Goal: Task Accomplishment & Management: Manage account settings

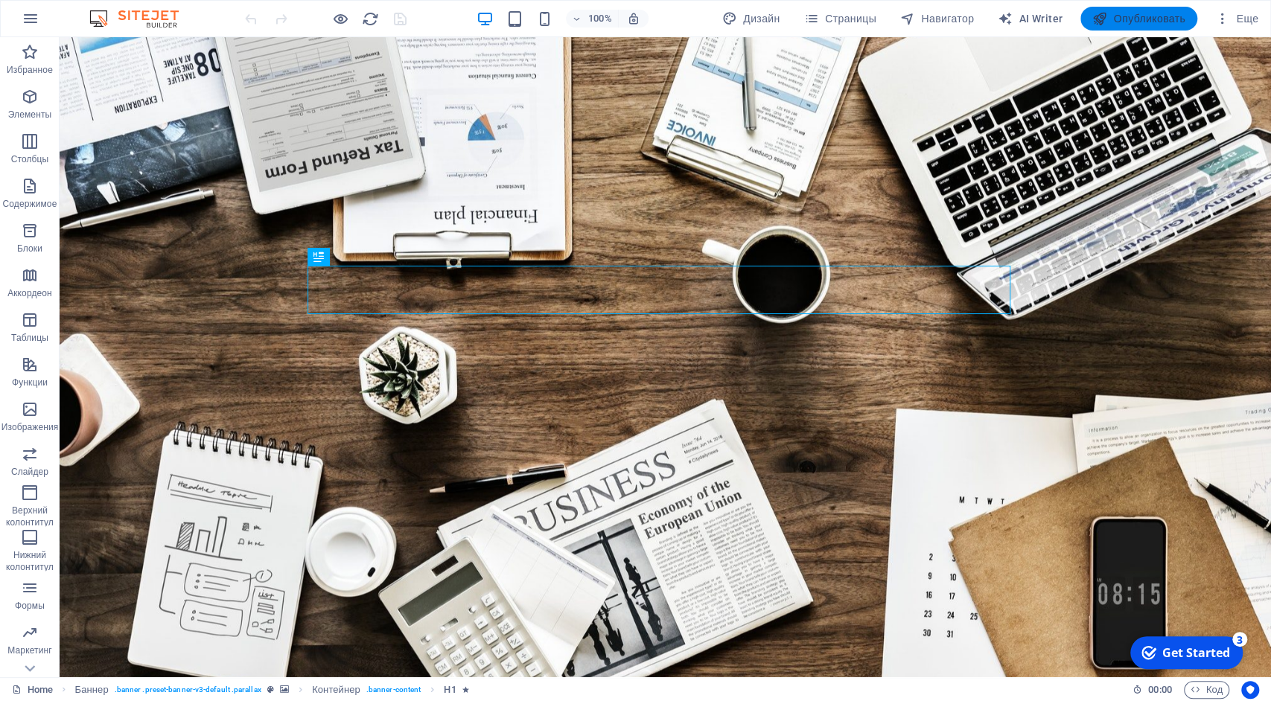
click at [1149, 23] on span "Опубликовать" at bounding box center [1138, 18] width 93 height 15
click at [31, 20] on icon "button" at bounding box center [31, 19] width 18 height 18
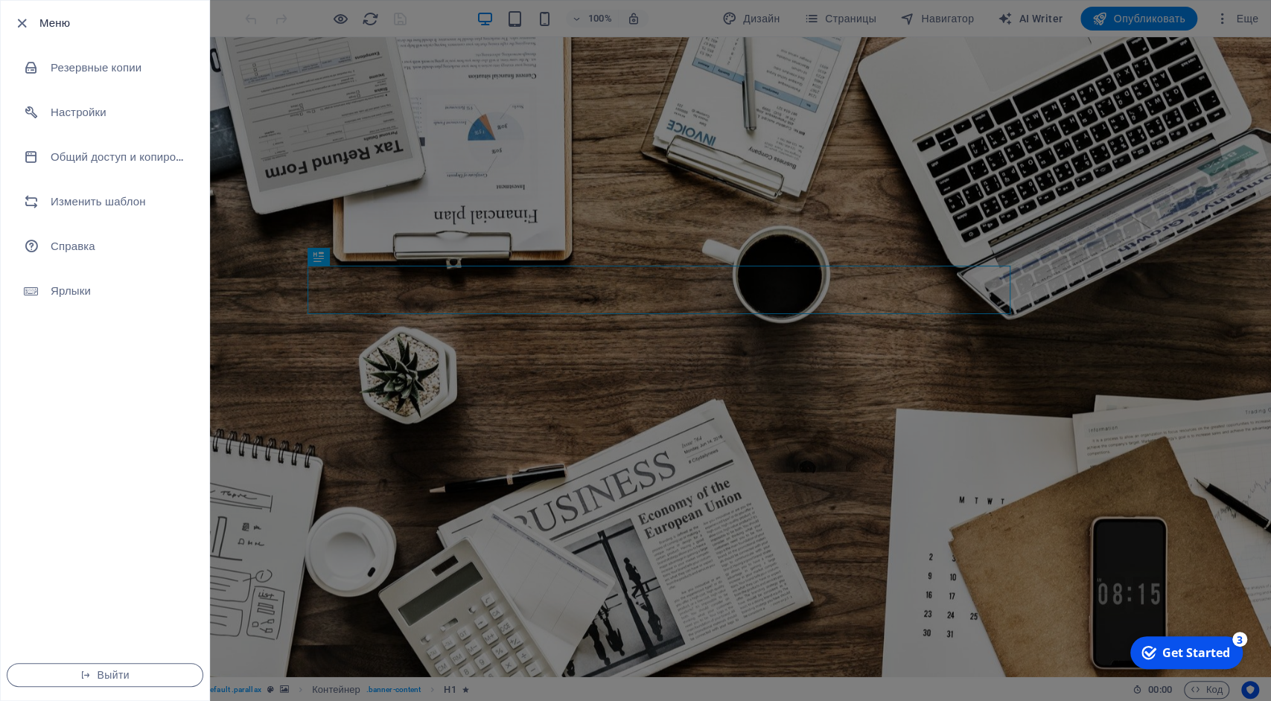
click at [31, 20] on div at bounding box center [26, 23] width 27 height 18
click at [19, 25] on icon "button" at bounding box center [21, 23] width 17 height 17
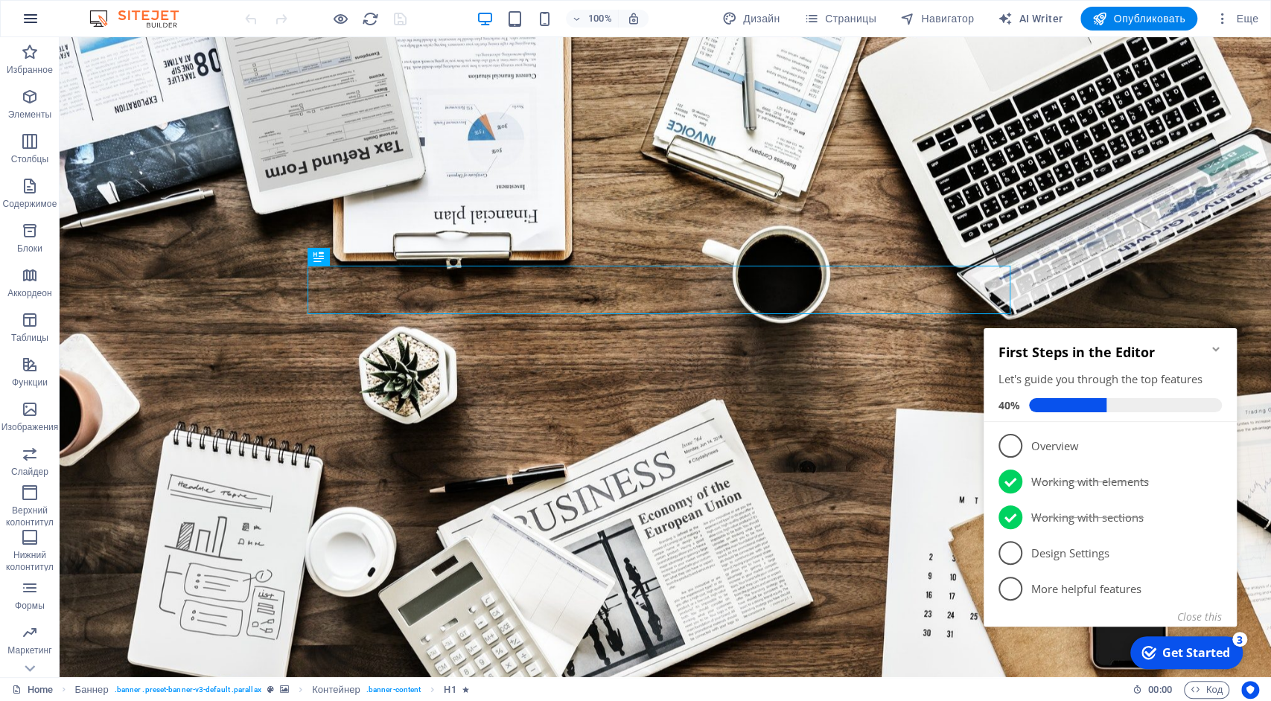
click at [30, 22] on icon "button" at bounding box center [31, 19] width 18 height 18
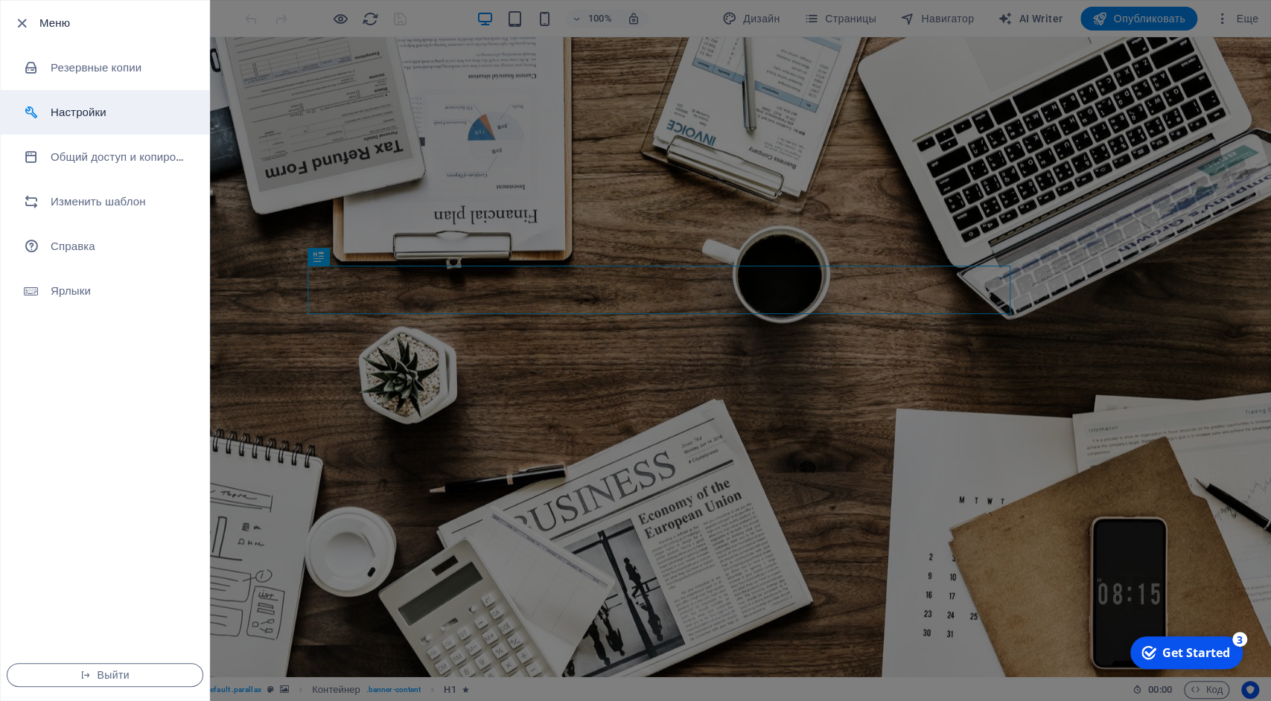
click at [85, 115] on h6 "Настройки" at bounding box center [120, 112] width 138 height 18
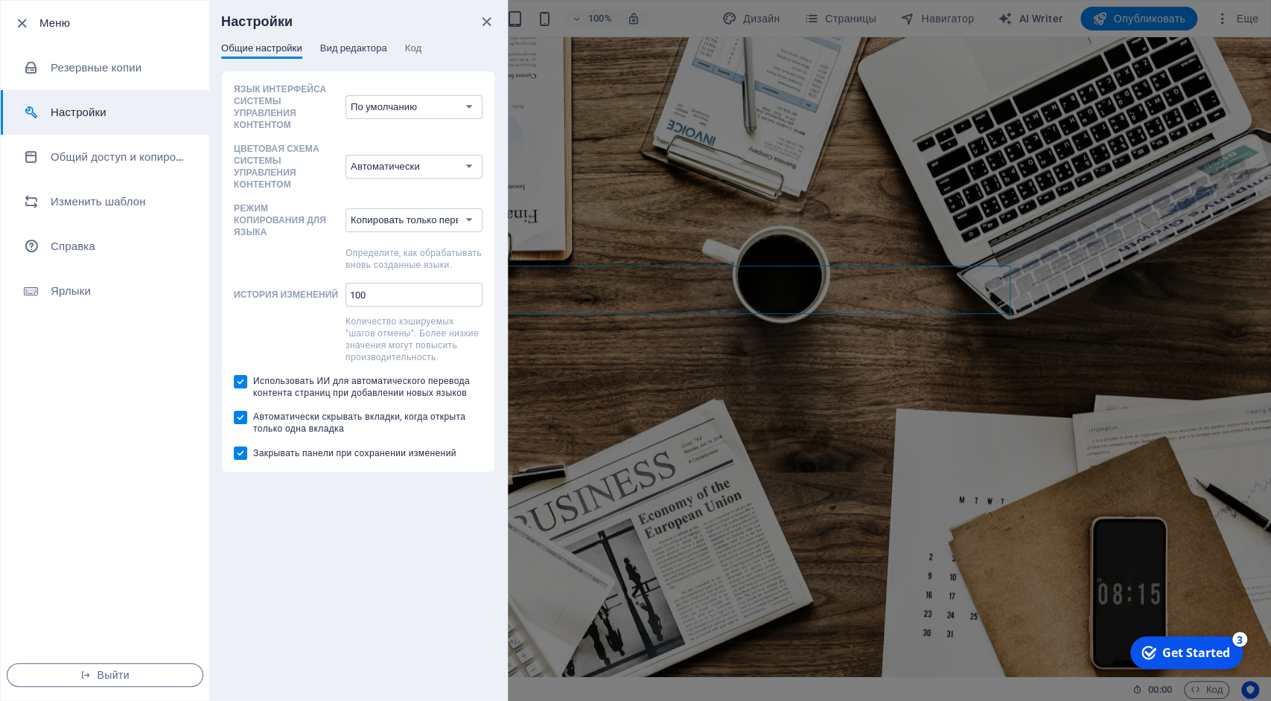
click at [363, 50] on span "Вид редактора" at bounding box center [353, 49] width 67 height 21
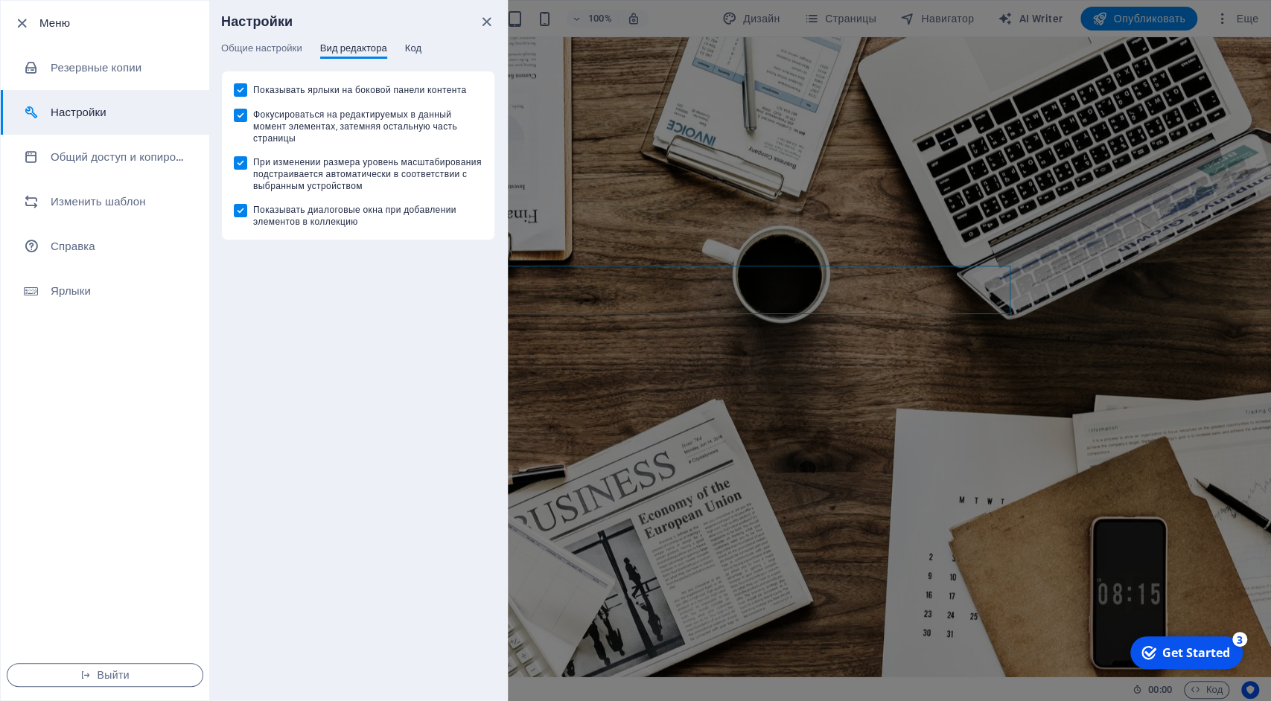
click at [415, 47] on span "Код" at bounding box center [413, 49] width 16 height 21
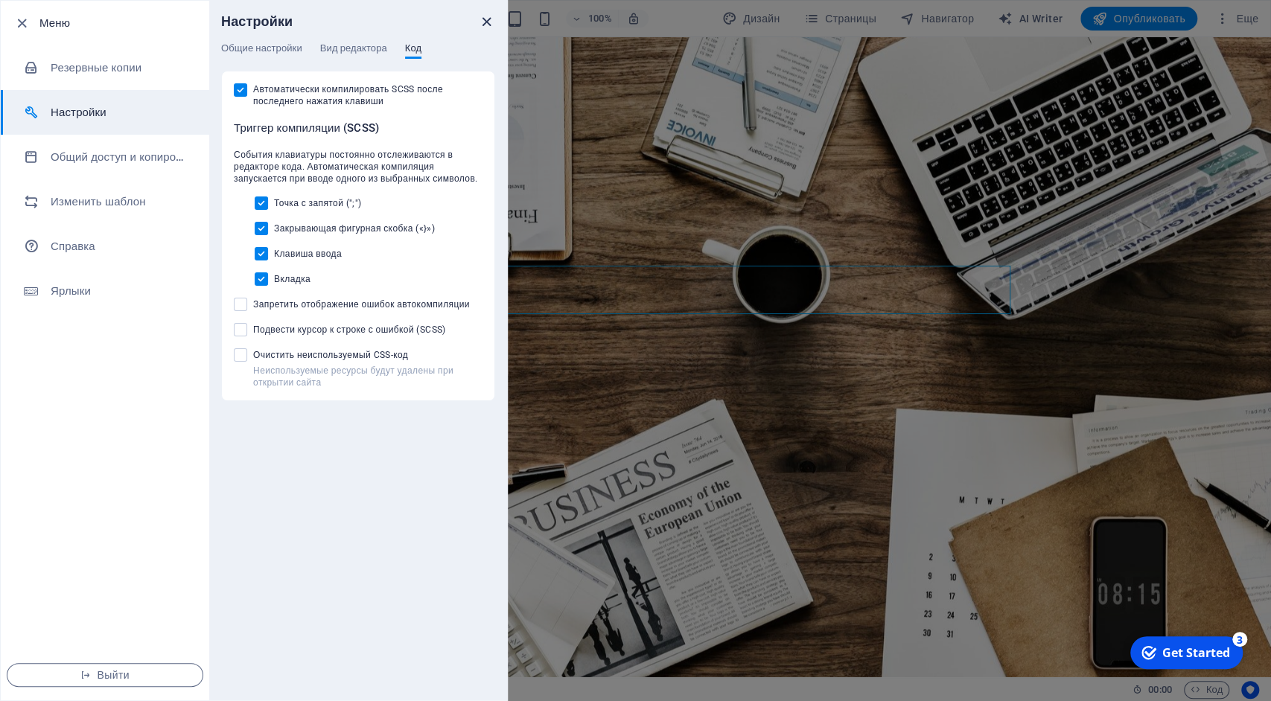
click at [484, 20] on icon "close" at bounding box center [486, 21] width 17 height 17
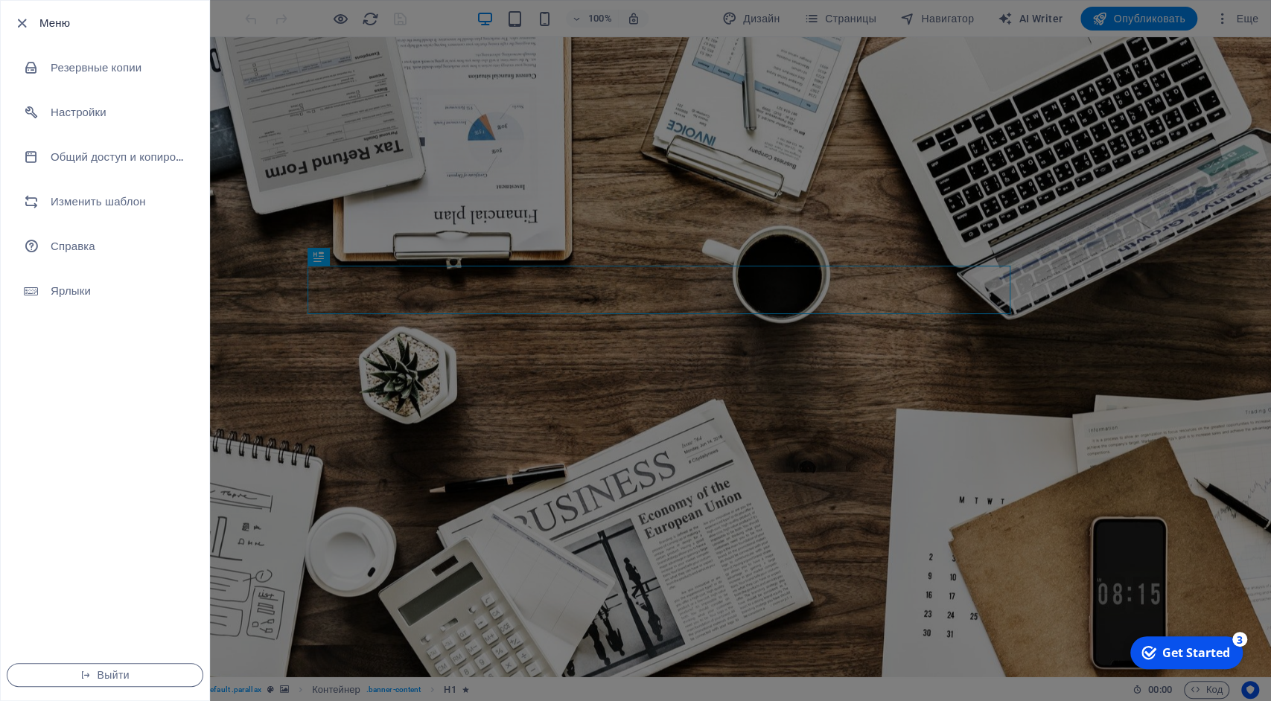
click at [1245, 17] on div at bounding box center [635, 350] width 1271 height 701
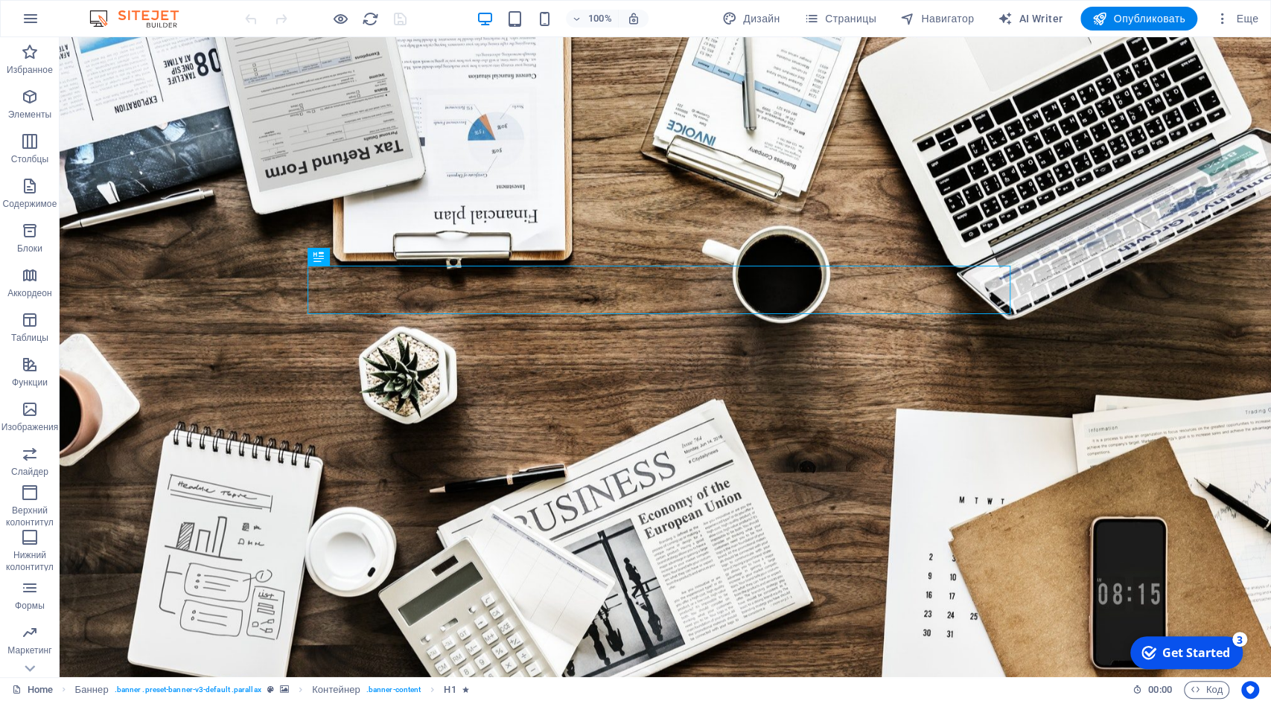
click at [1245, 17] on span "Еще" at bounding box center [1236, 18] width 43 height 15
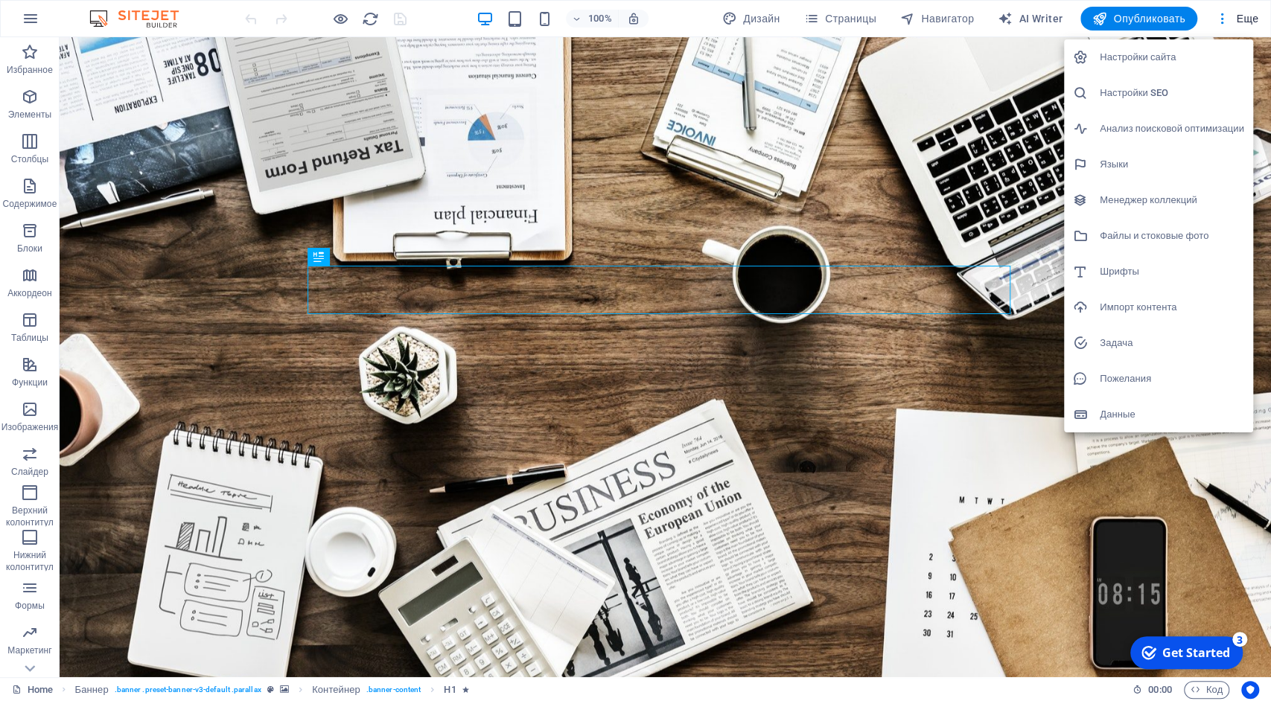
click at [1154, 56] on h6 "Настройки сайта" at bounding box center [1172, 57] width 144 height 18
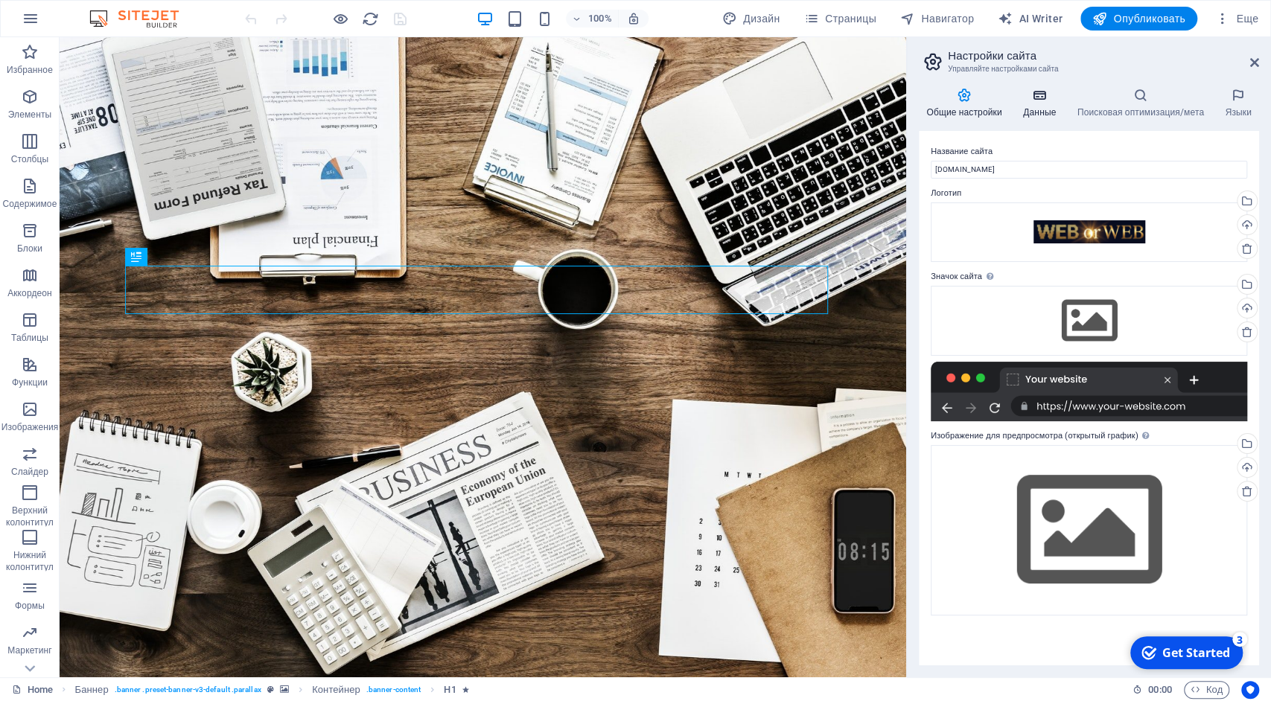
click at [1042, 104] on h4 "Данные" at bounding box center [1042, 103] width 54 height 31
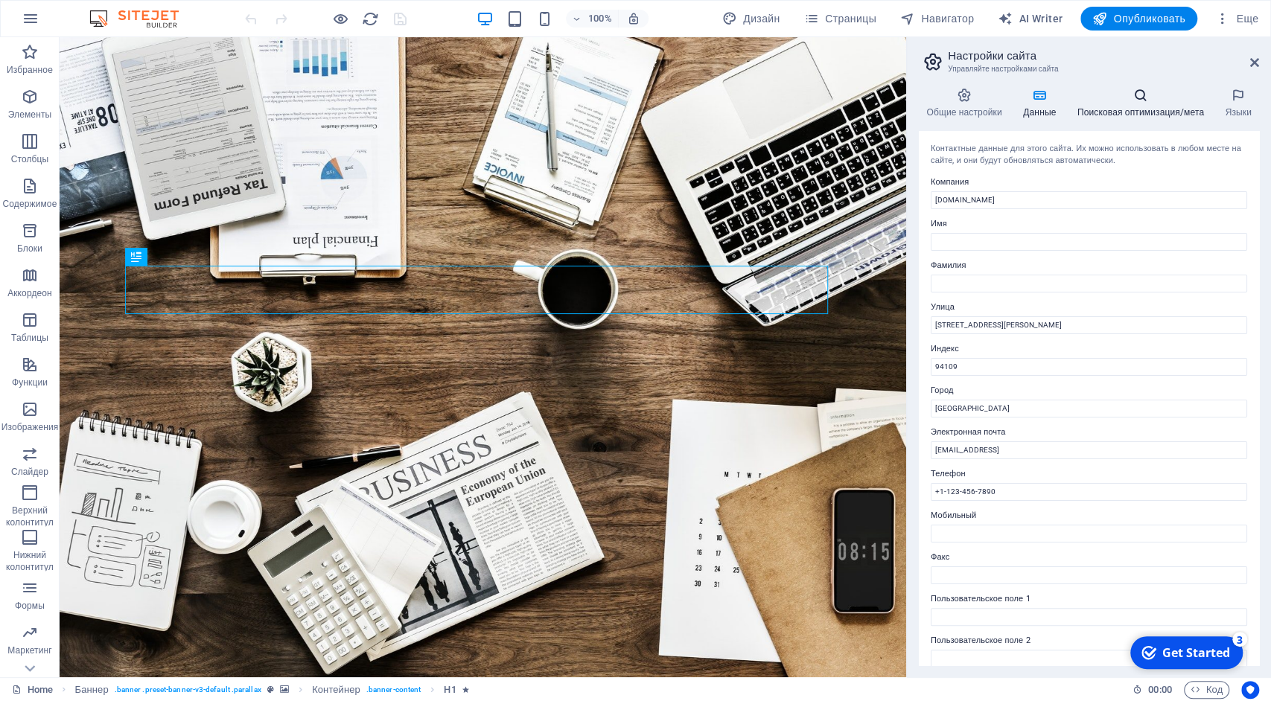
click at [1119, 110] on h4 "Поисковая оптимизация/мета" at bounding box center [1143, 103] width 148 height 31
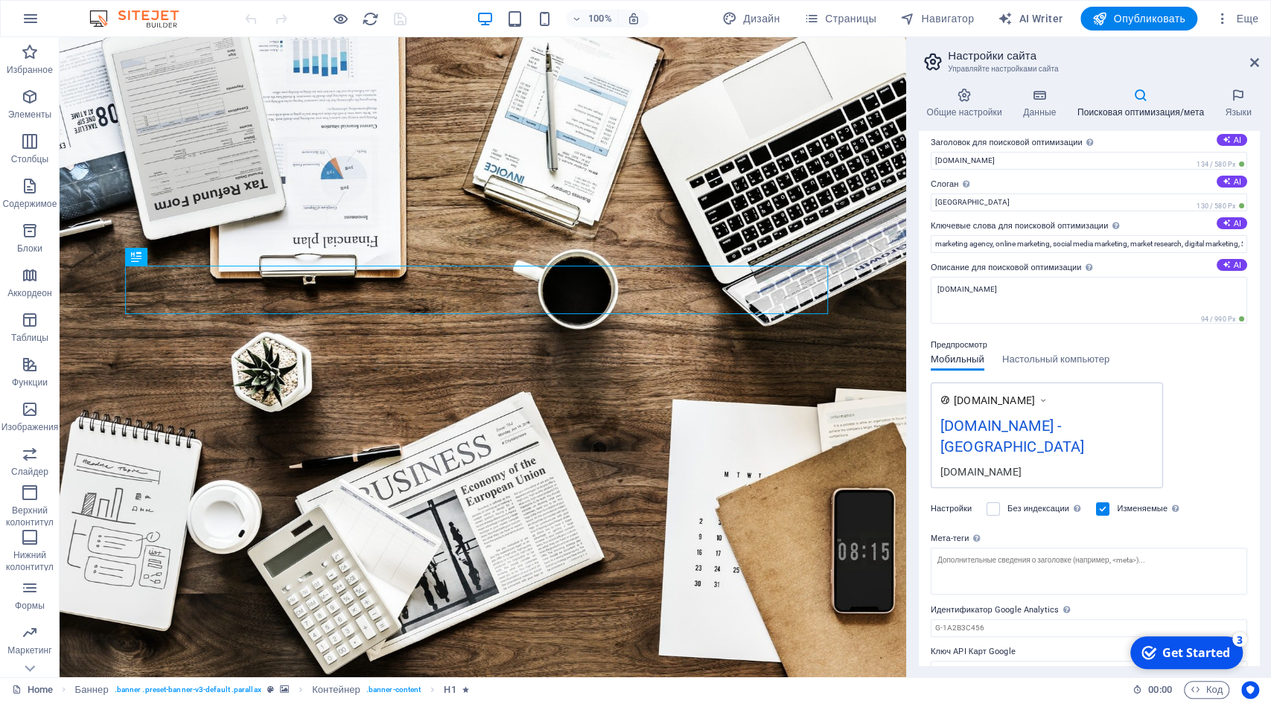
scroll to position [11, 0]
click at [1241, 106] on h4 "Языки" at bounding box center [1238, 103] width 42 height 31
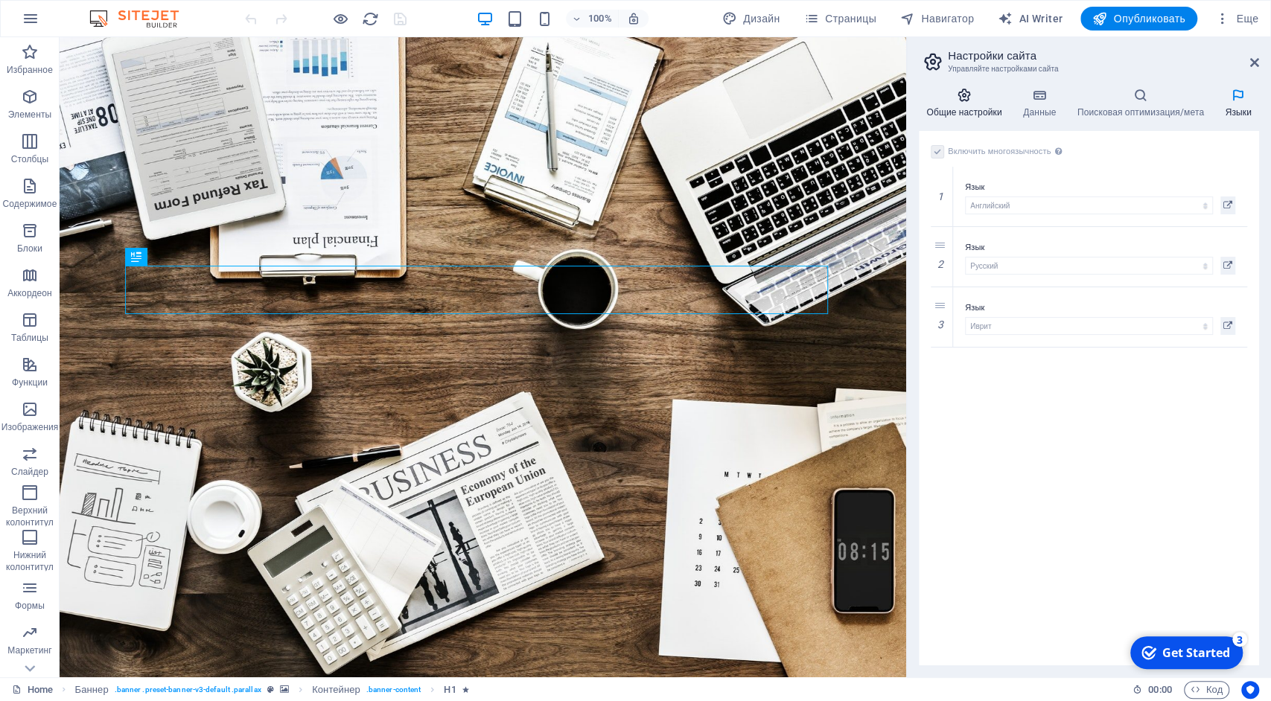
click at [967, 95] on icon at bounding box center [964, 95] width 91 height 15
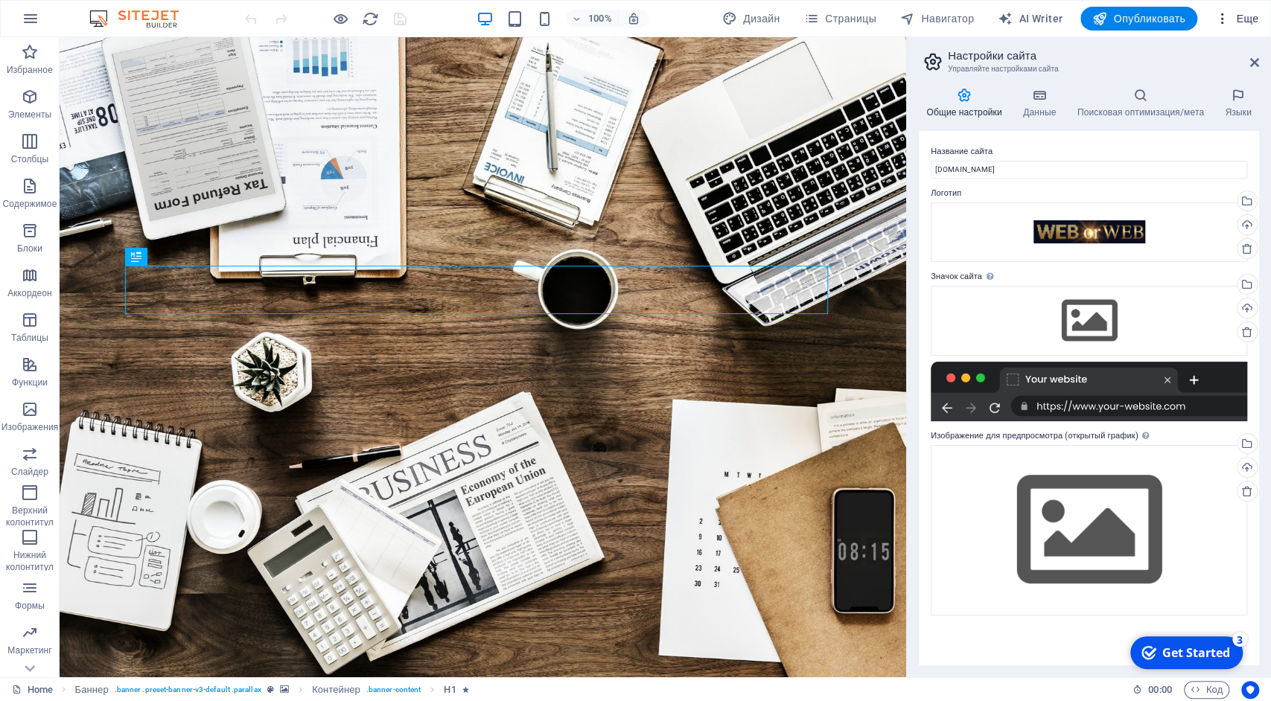
click at [1243, 21] on span "Еще" at bounding box center [1236, 18] width 43 height 15
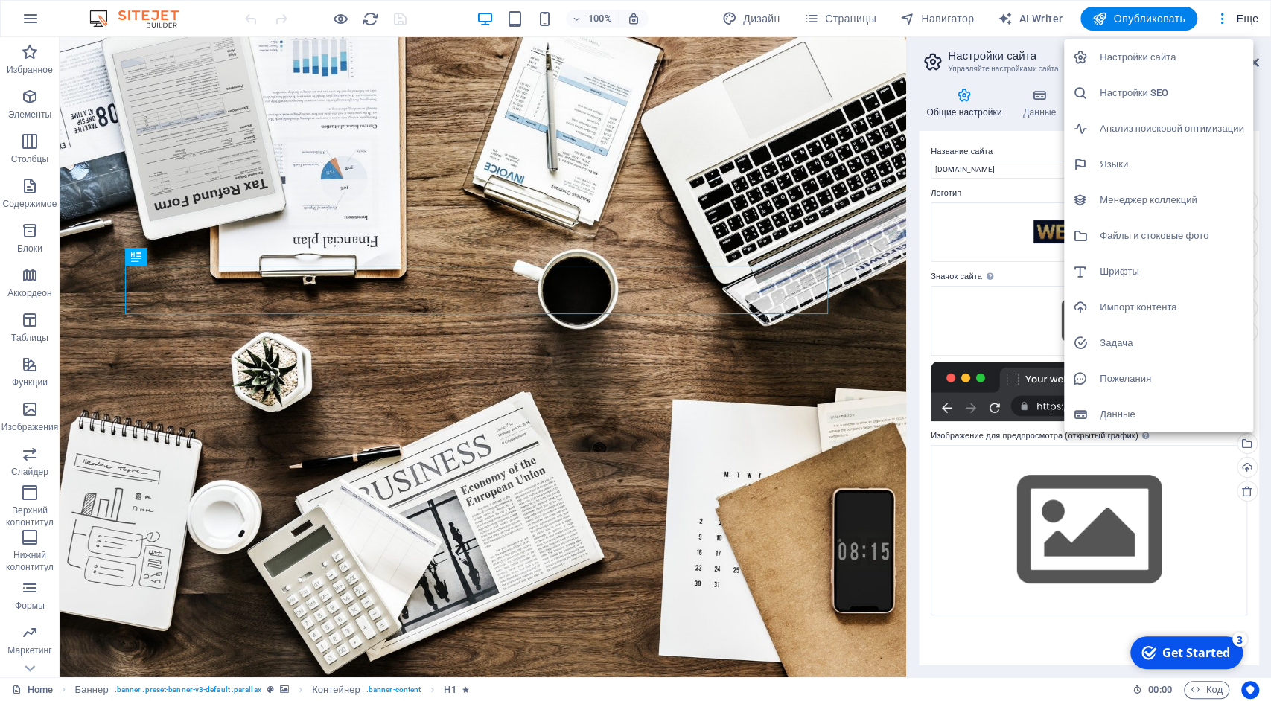
click at [1149, 415] on h6 "Данные" at bounding box center [1172, 415] width 144 height 18
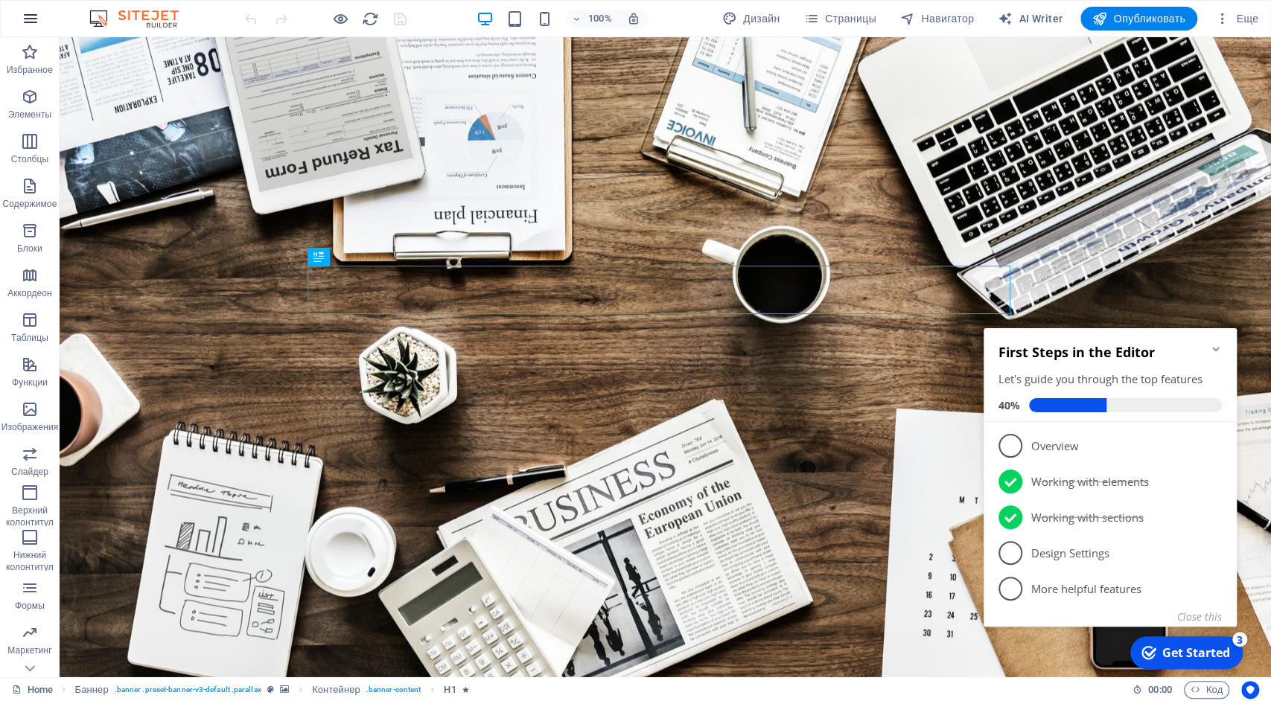
click at [34, 20] on icon "button" at bounding box center [31, 19] width 18 height 18
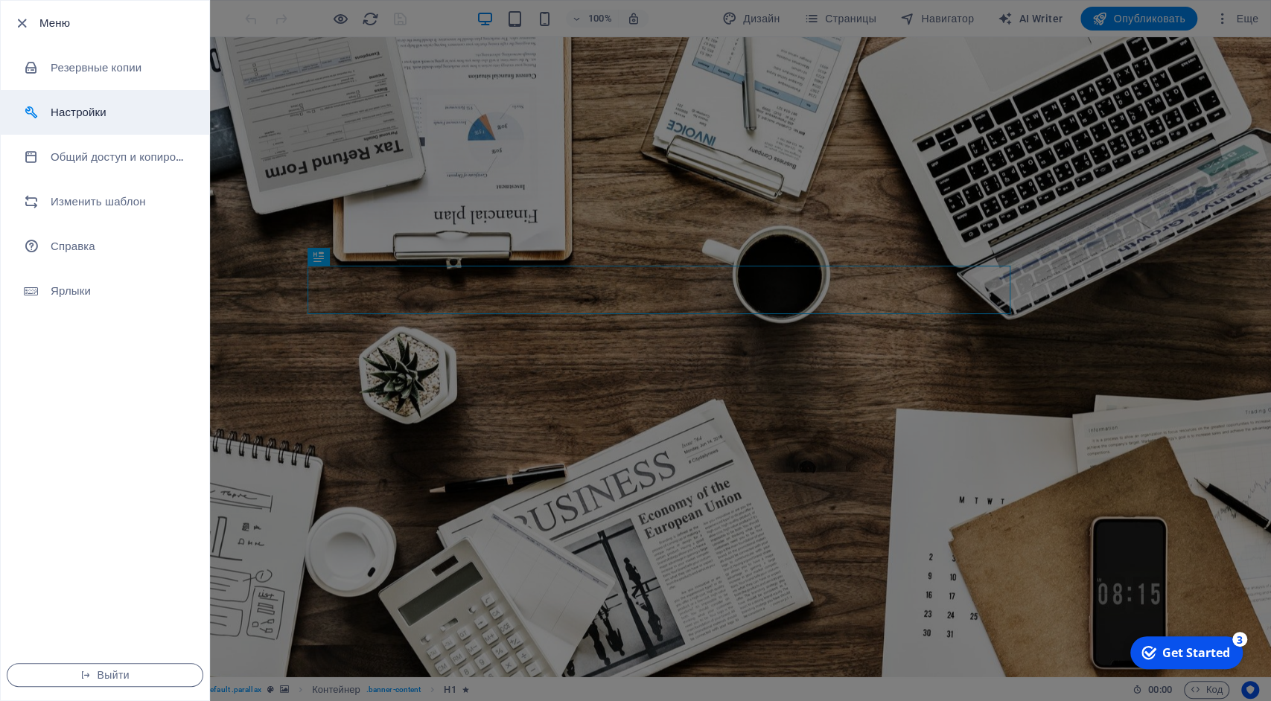
click at [51, 111] on h6 "Настройки" at bounding box center [120, 112] width 138 height 18
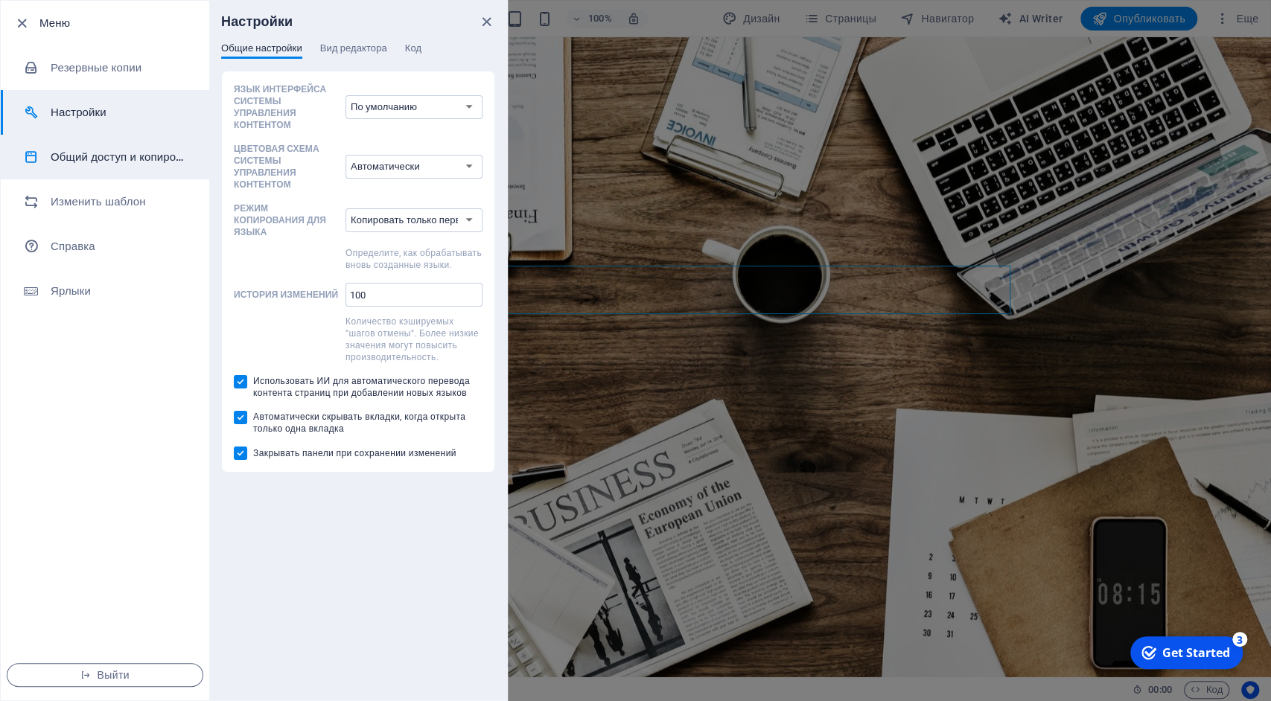
click at [106, 159] on h6 "Общий доступ и копирование сайта" at bounding box center [120, 157] width 138 height 18
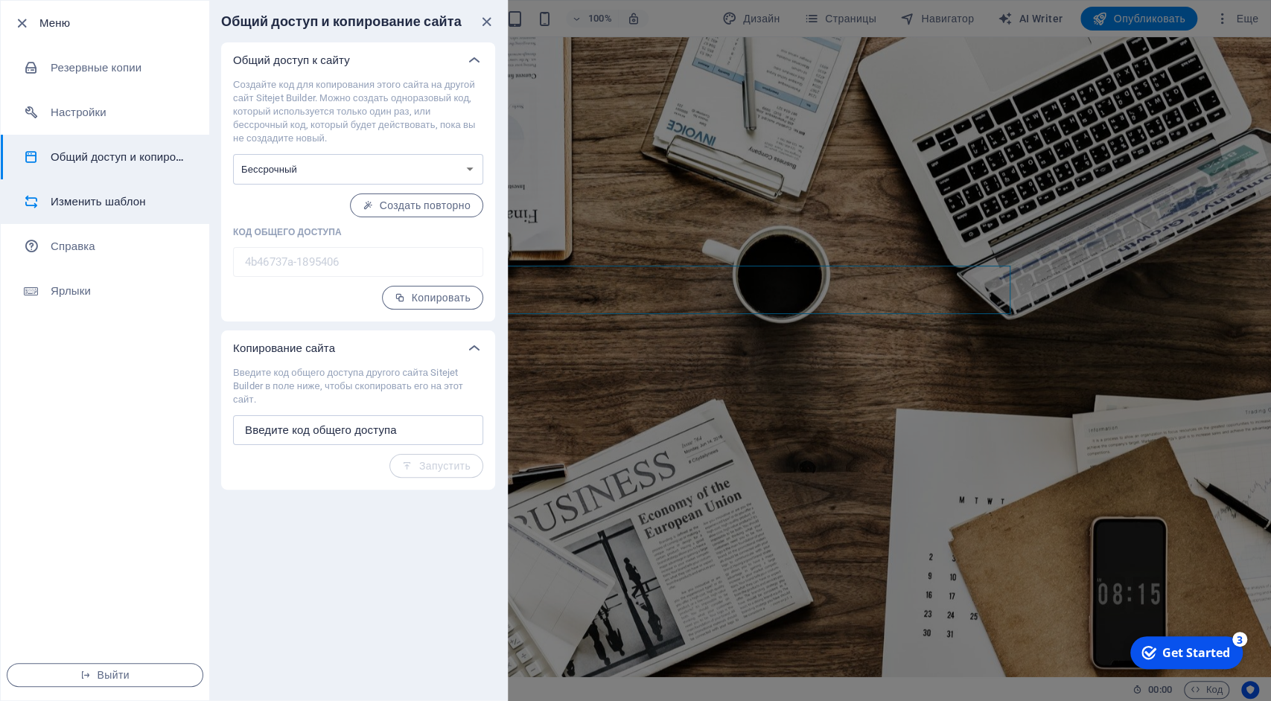
click at [84, 200] on h6 "Изменить шаблон" at bounding box center [120, 202] width 138 height 18
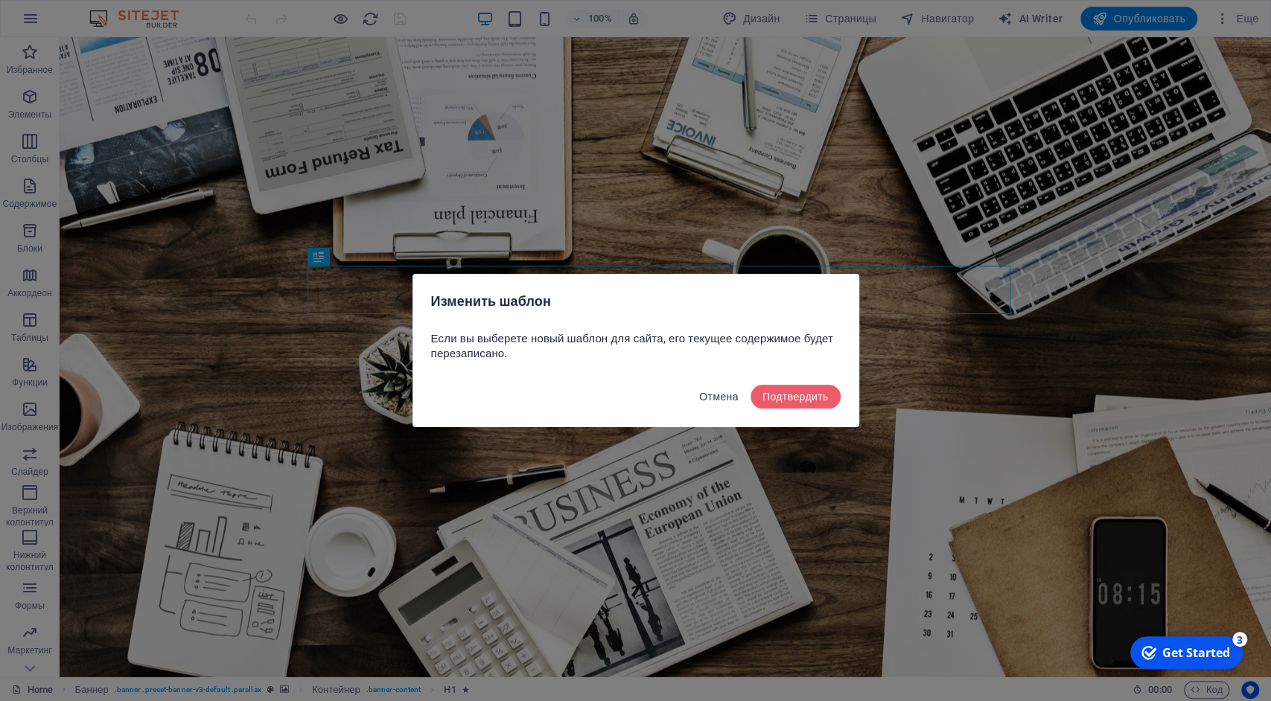
click at [714, 400] on span "Отмена" at bounding box center [718, 397] width 39 height 12
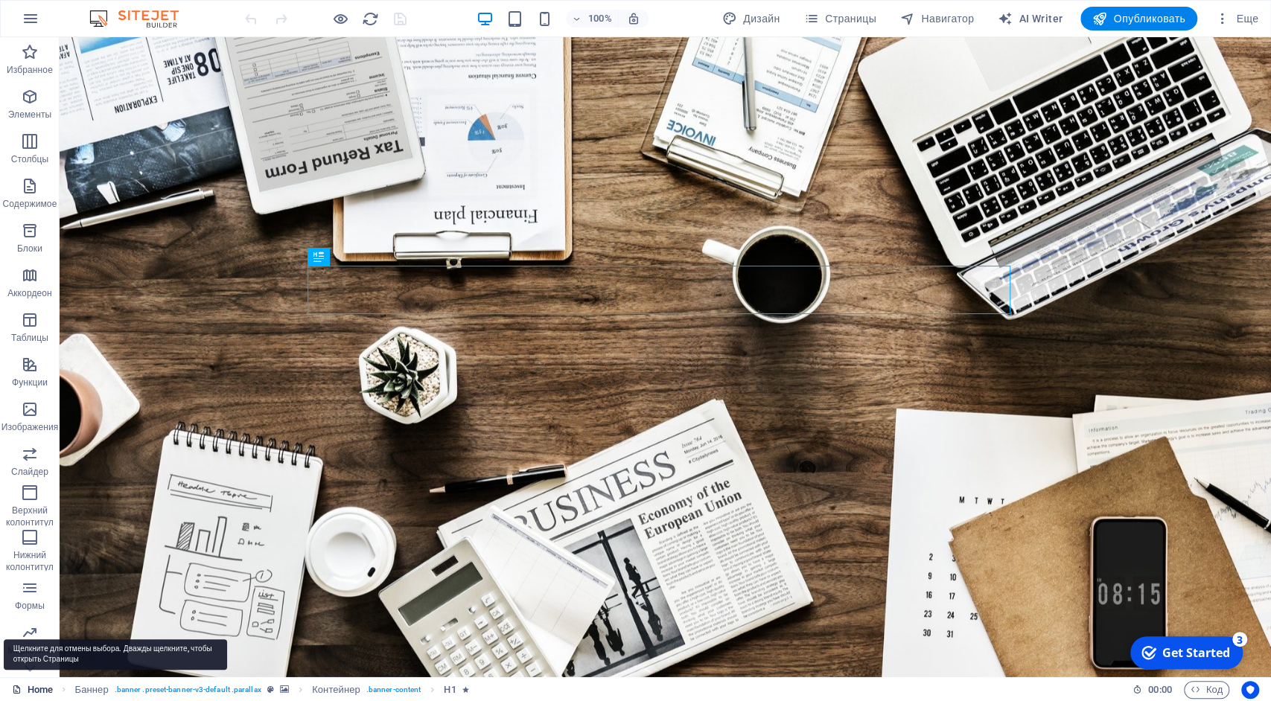
click at [44, 690] on link "Home" at bounding box center [32, 690] width 41 height 18
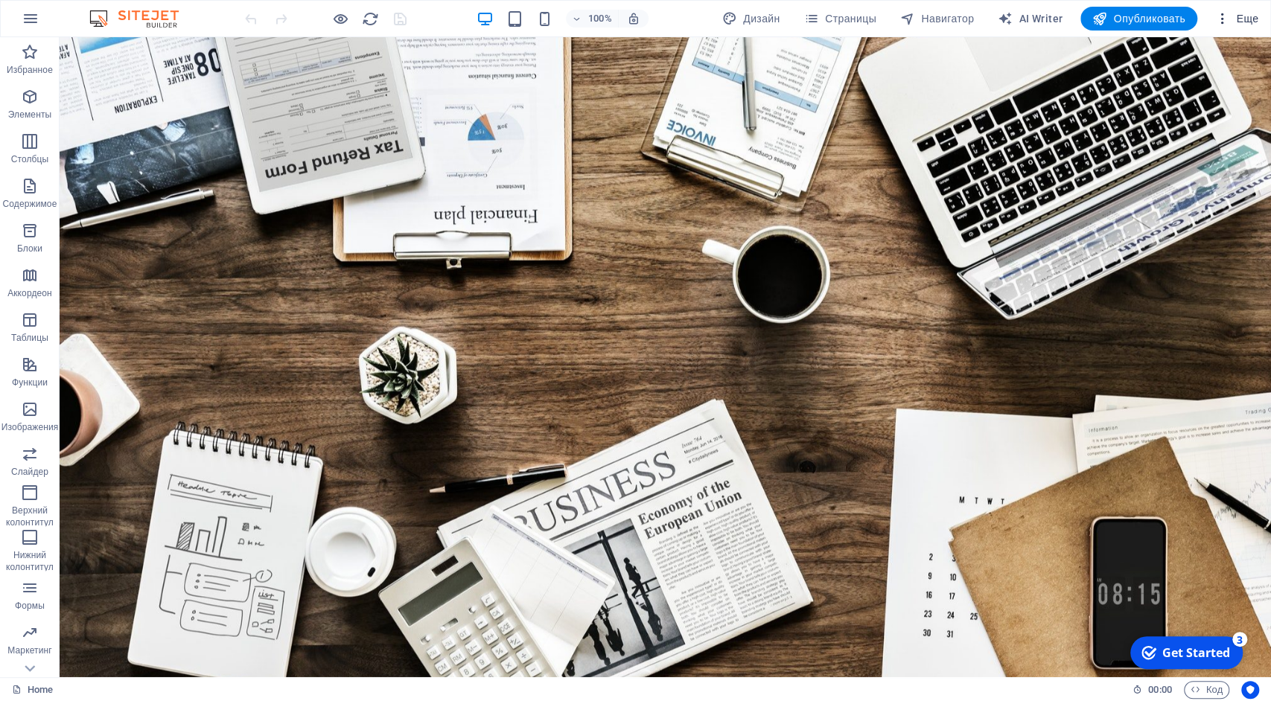
click at [1248, 19] on span "Еще" at bounding box center [1236, 18] width 43 height 15
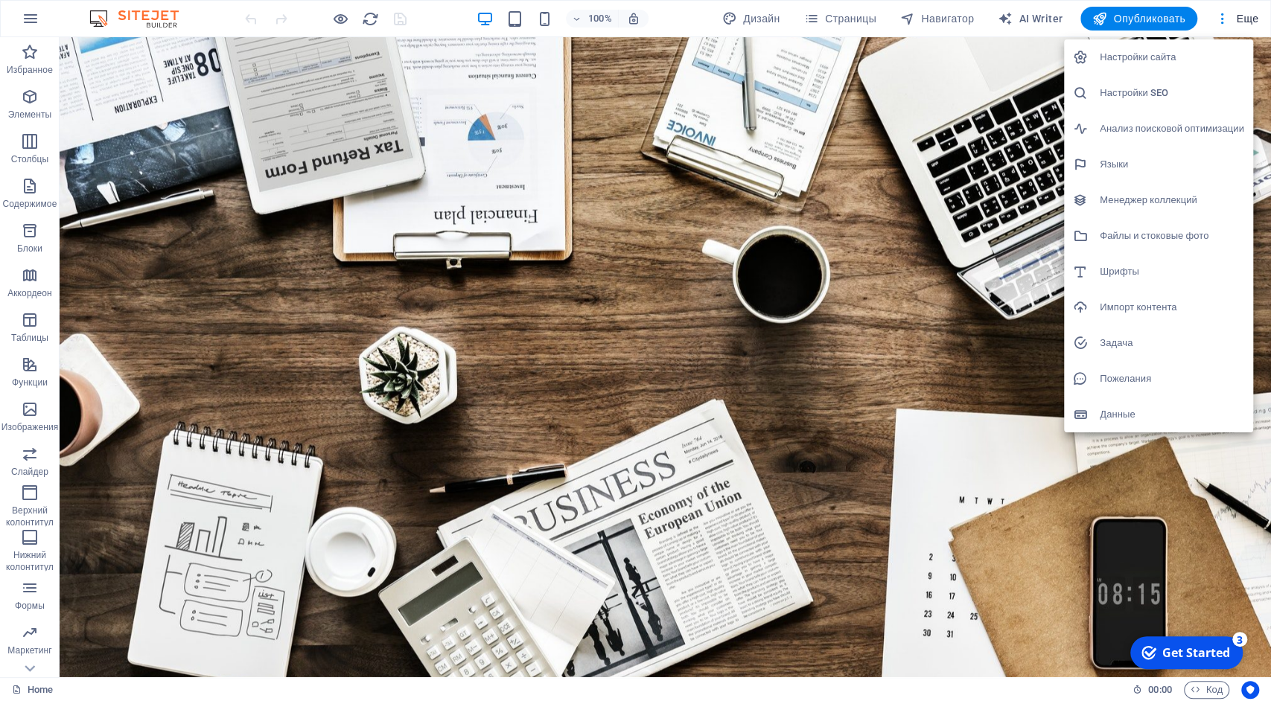
click at [1125, 59] on h6 "Настройки сайта" at bounding box center [1172, 57] width 144 height 18
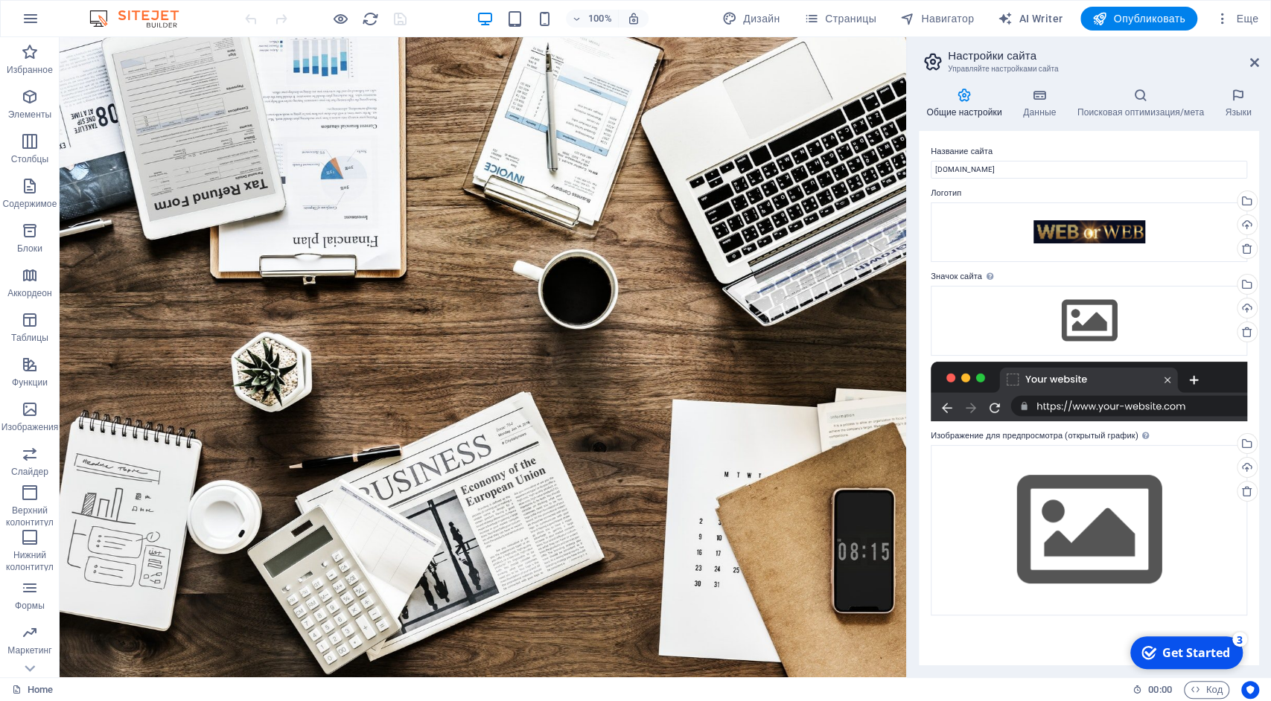
click at [999, 63] on h3 "Управляйте настройками сайта" at bounding box center [1088, 69] width 281 height 13
click at [1256, 68] on link at bounding box center [1254, 63] width 9 height 13
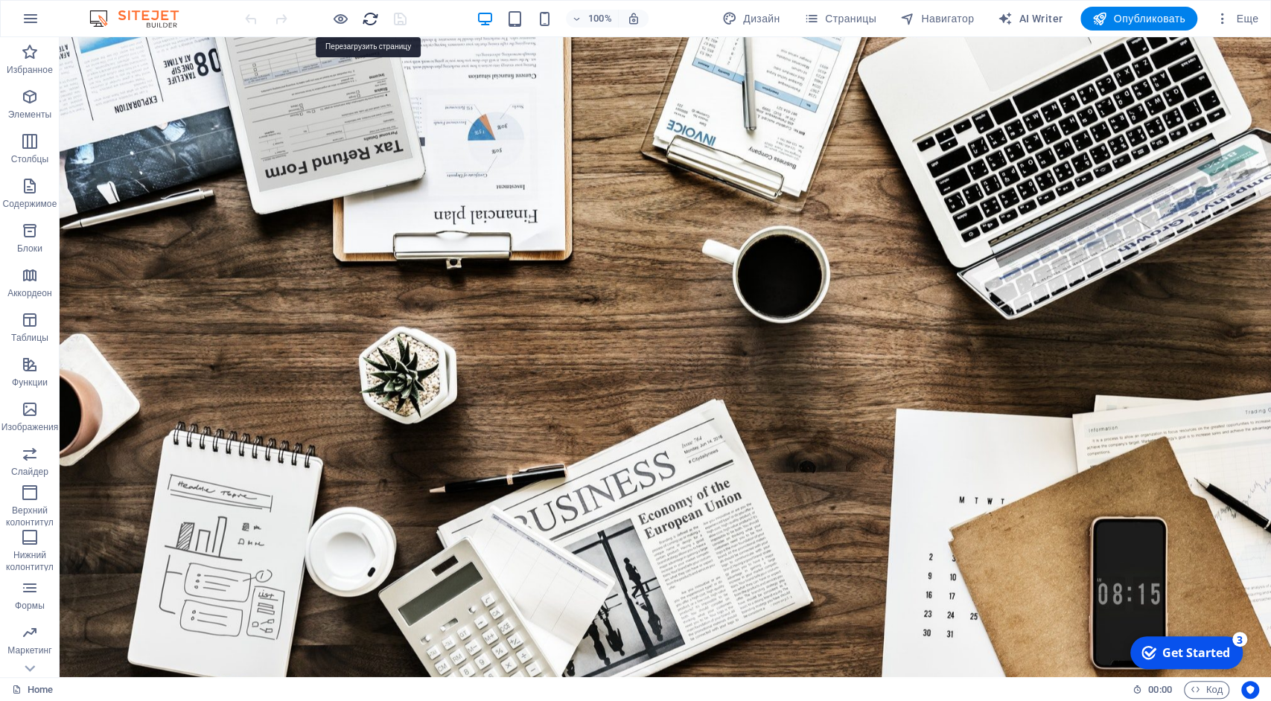
click at [372, 16] on icon "reload" at bounding box center [370, 18] width 17 height 17
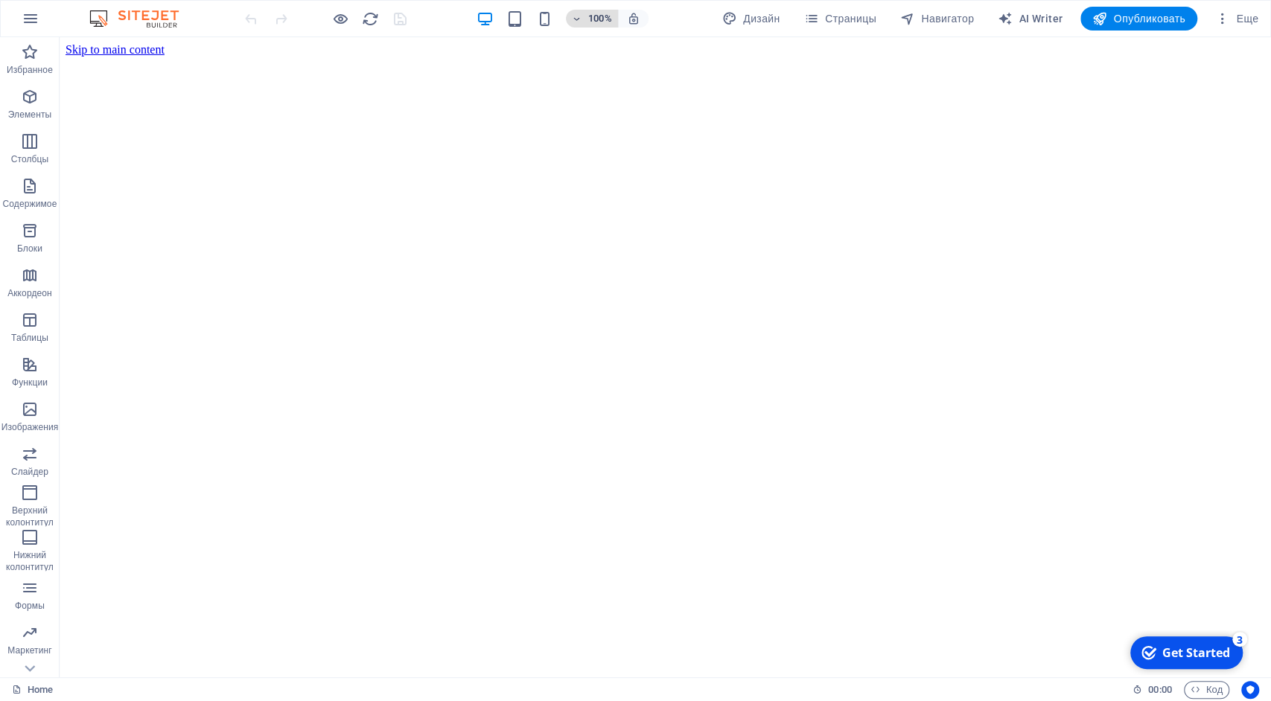
click at [588, 19] on h6 "100%" at bounding box center [600, 19] width 24 height 18
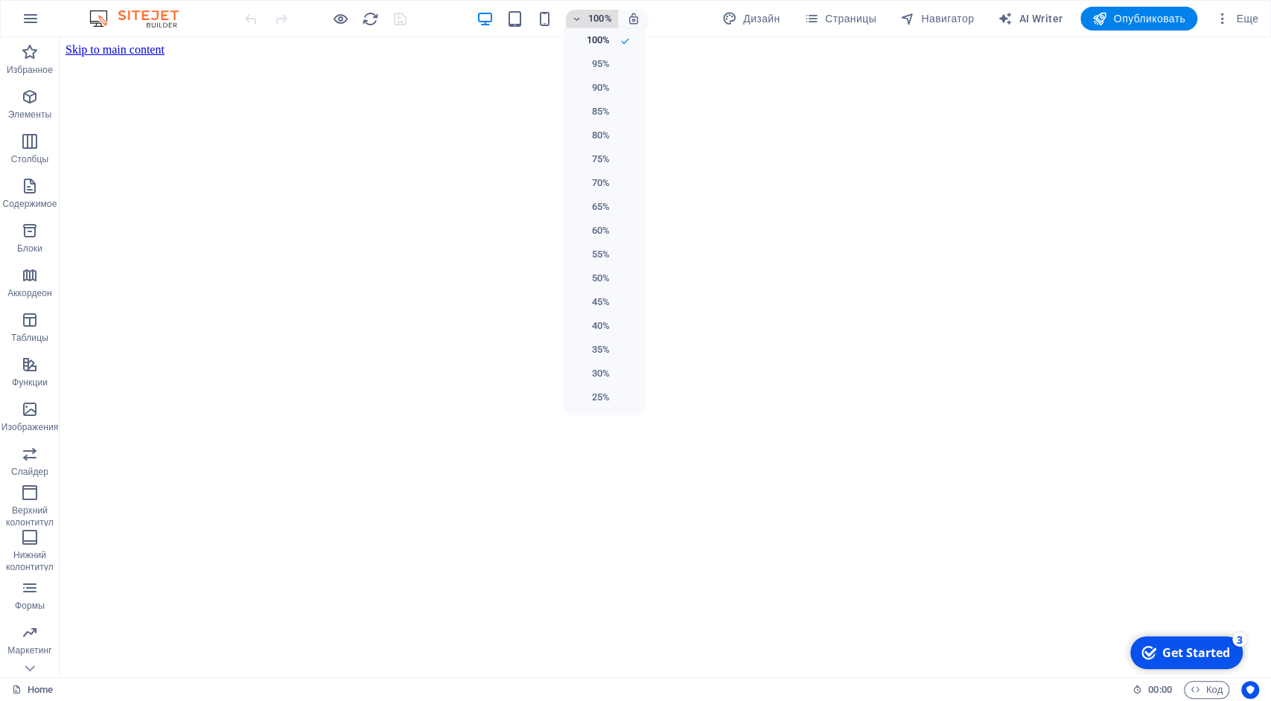
click at [588, 19] on div at bounding box center [635, 350] width 1271 height 701
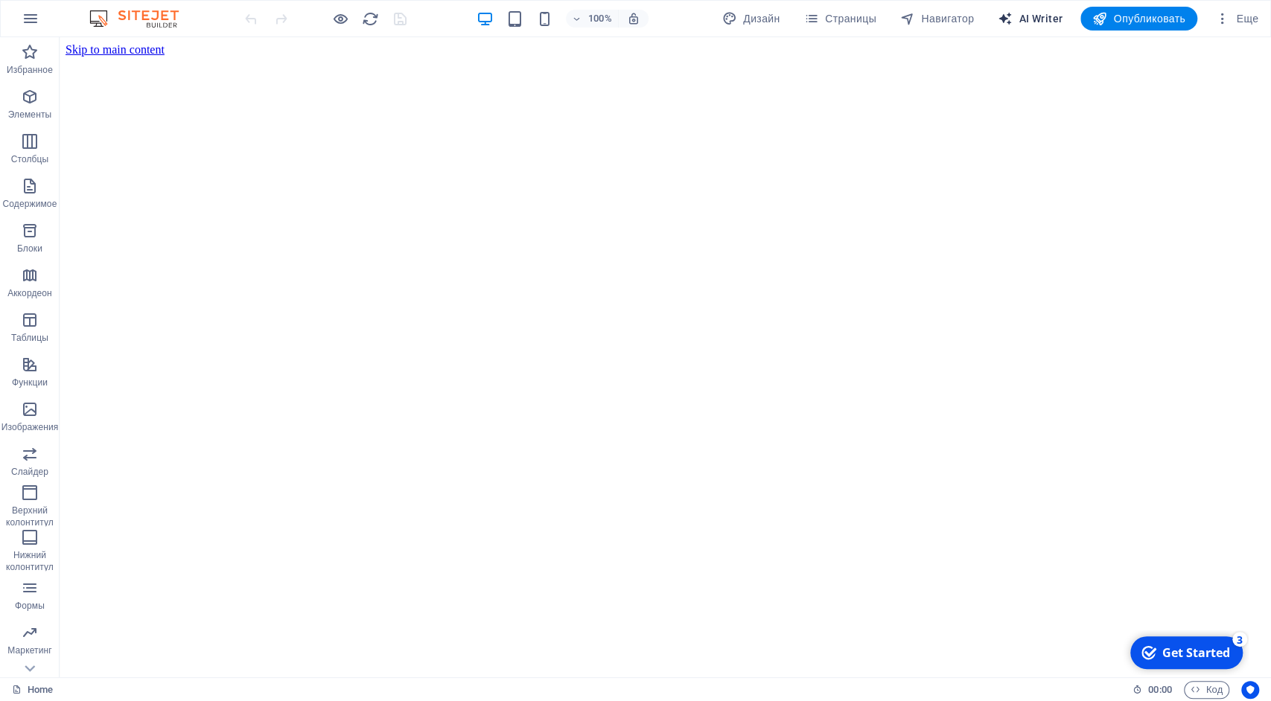
click at [1021, 19] on span "AI Writer" at bounding box center [1030, 18] width 65 height 15
select select "English"
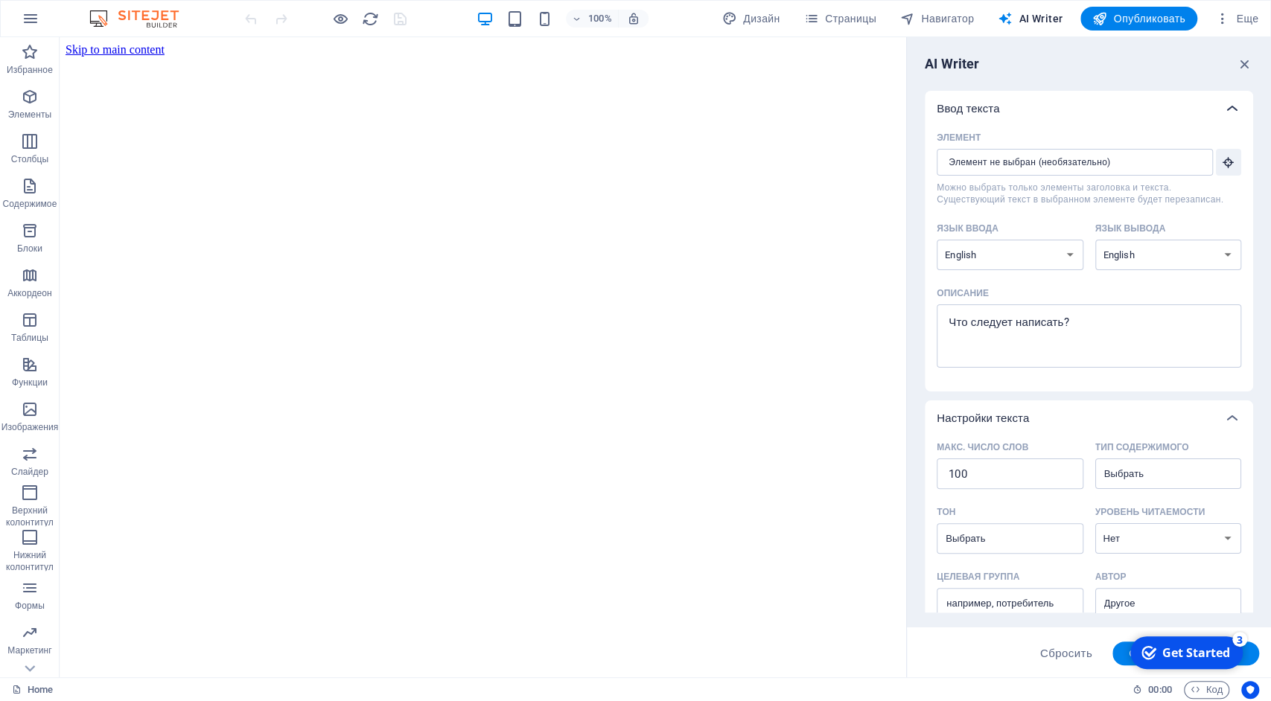
click at [1223, 109] on icon at bounding box center [1232, 109] width 18 height 18
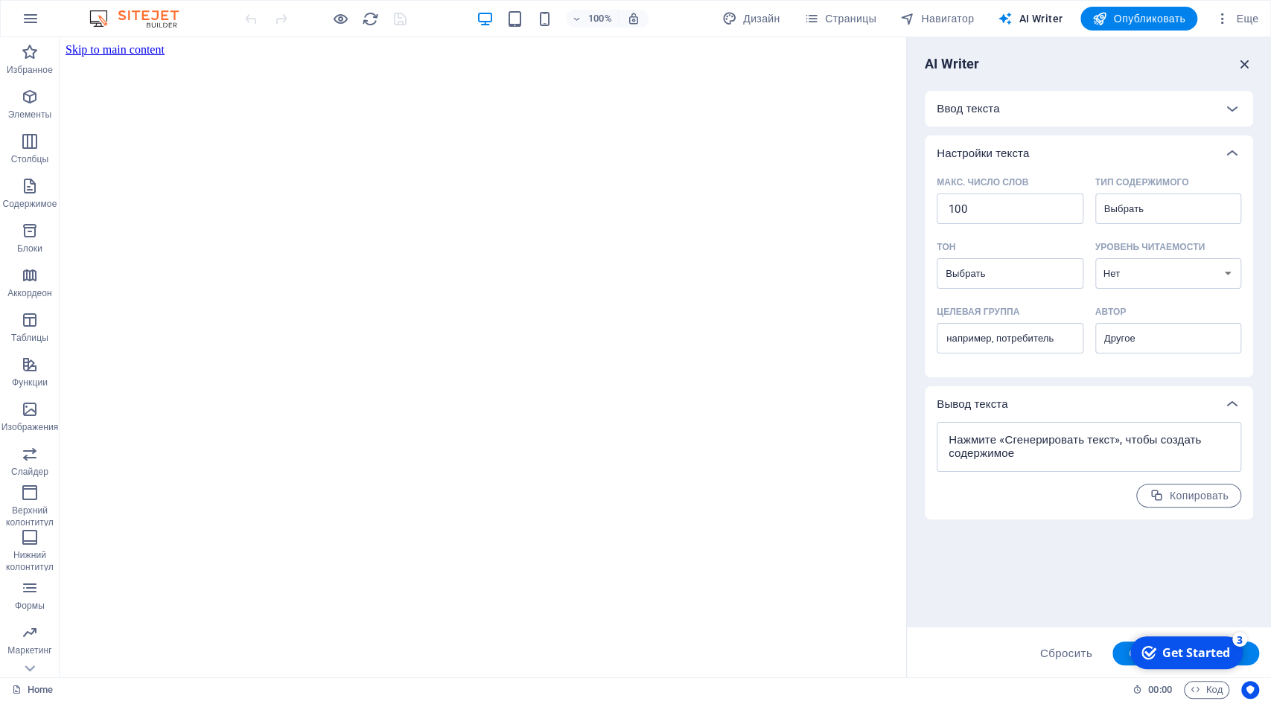
click at [1241, 63] on icon "button" at bounding box center [1245, 64] width 16 height 16
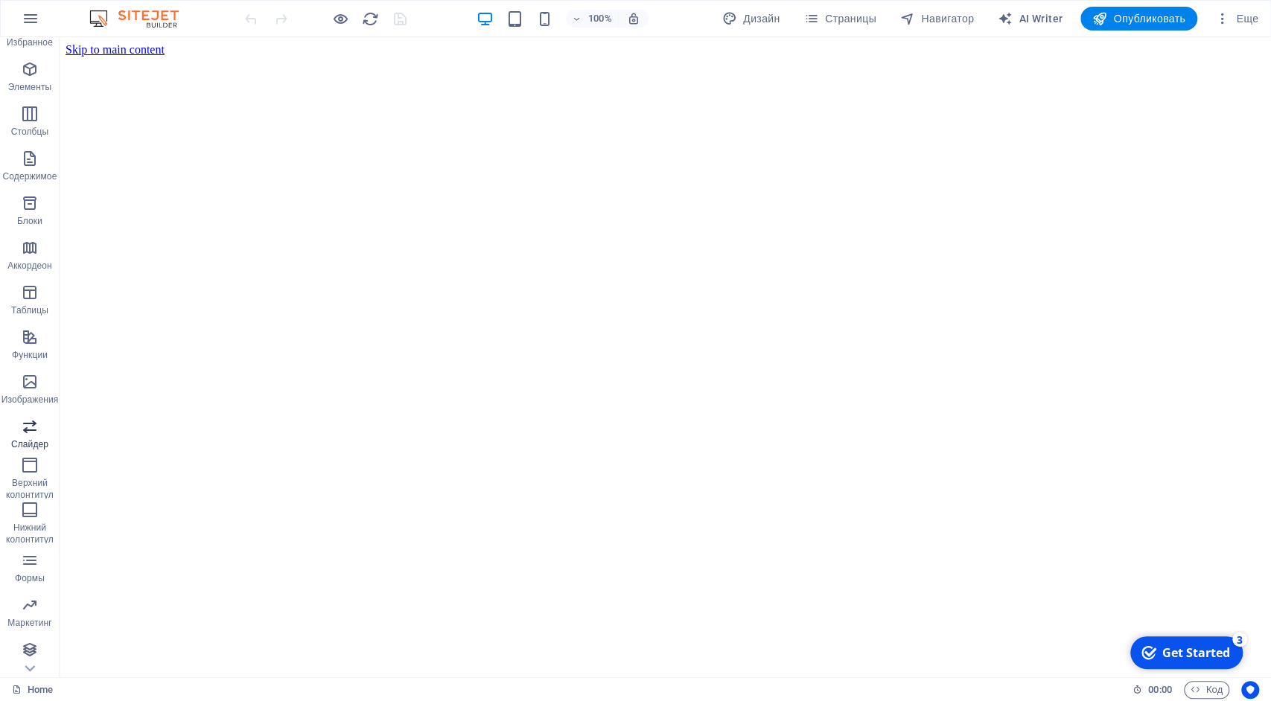
scroll to position [30, 0]
click at [31, 557] on icon "button" at bounding box center [30, 558] width 18 height 18
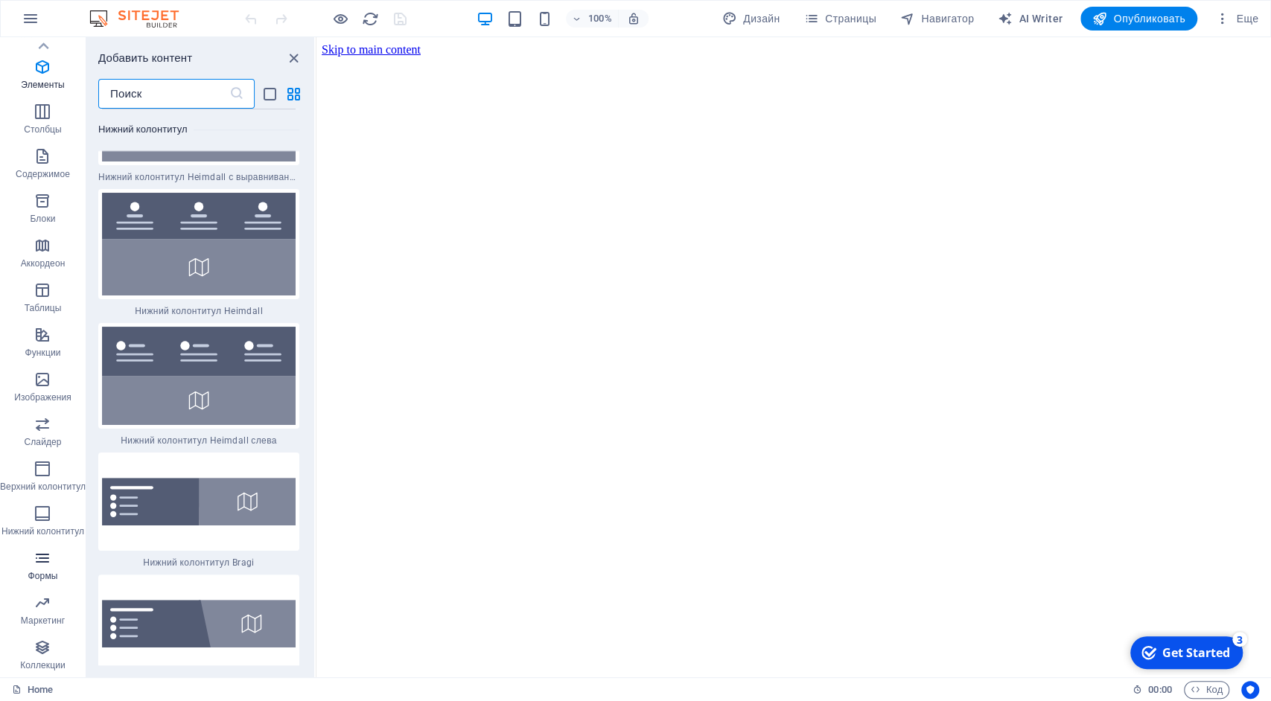
scroll to position [20182, 0]
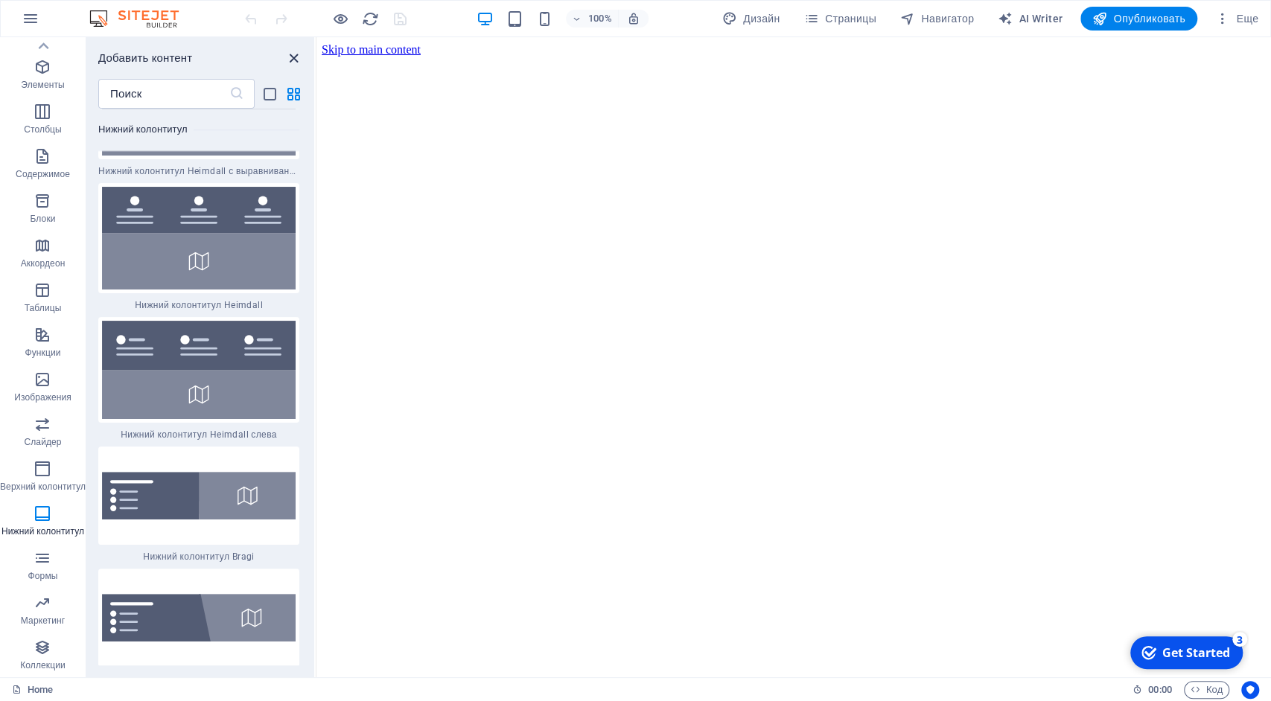
click at [296, 57] on icon "close panel" at bounding box center [293, 58] width 17 height 17
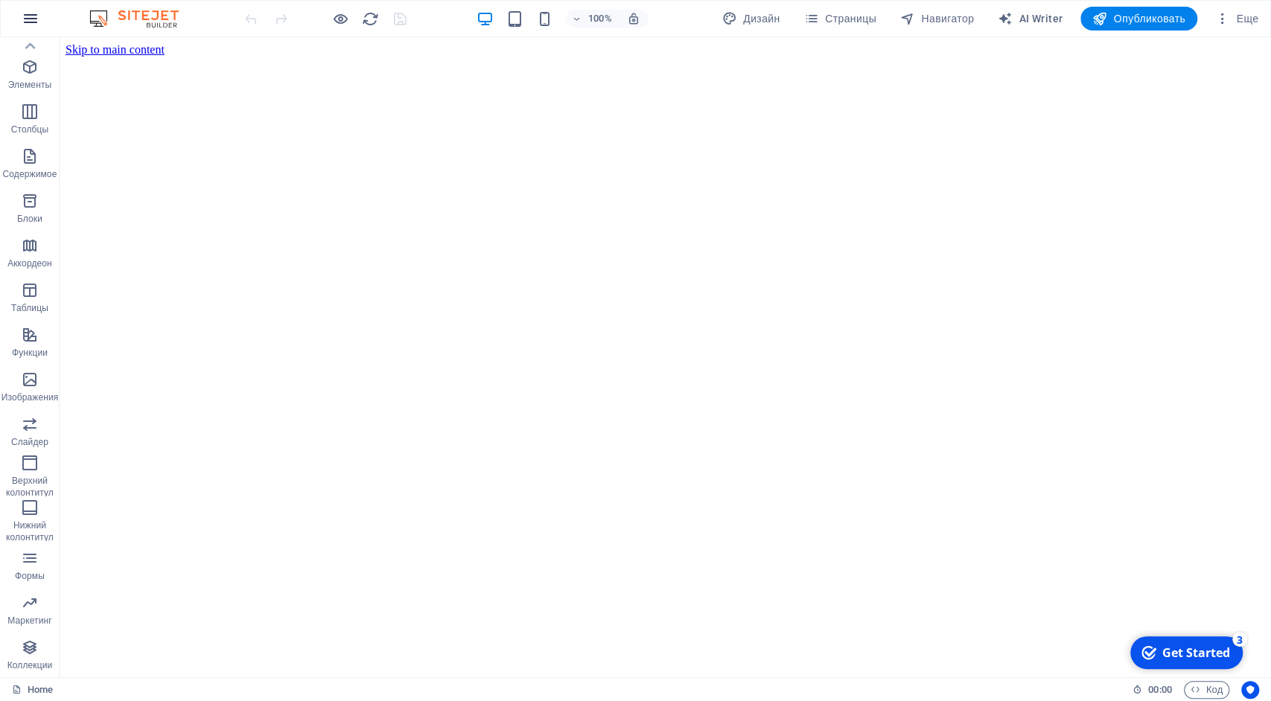
click at [30, 19] on icon "button" at bounding box center [31, 19] width 18 height 18
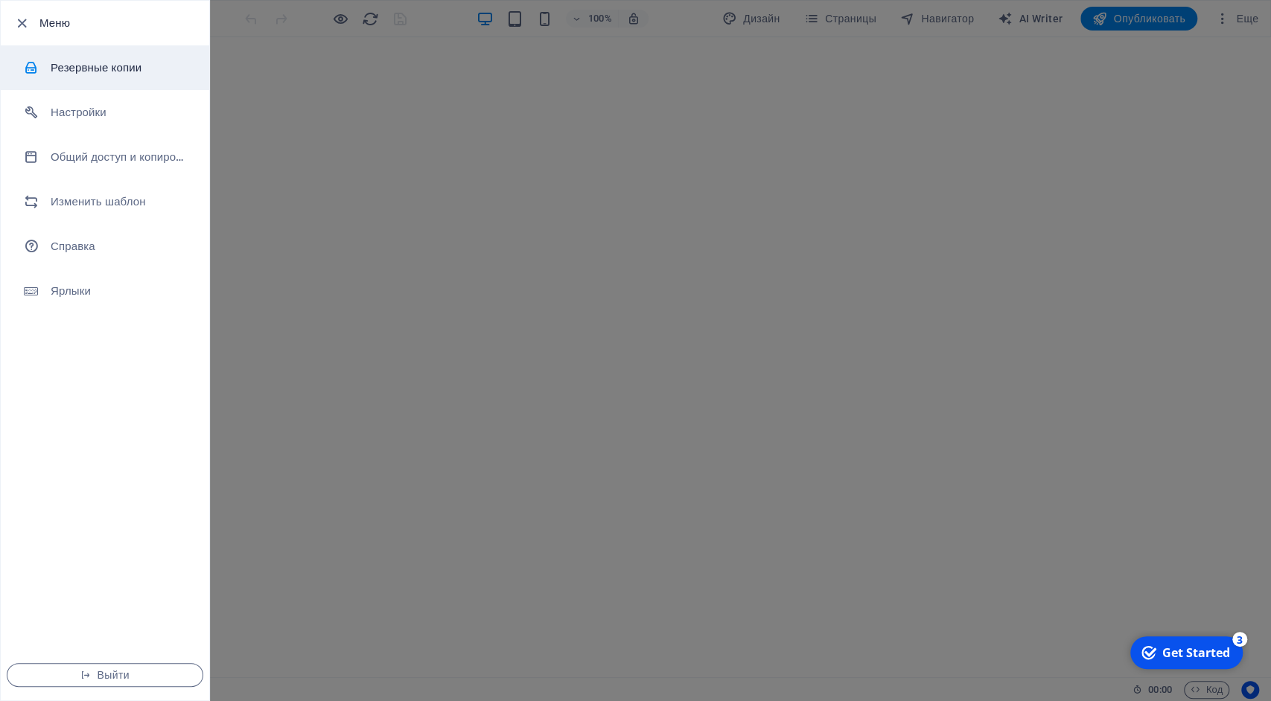
click at [81, 71] on h6 "Резервные копии" at bounding box center [120, 68] width 138 height 18
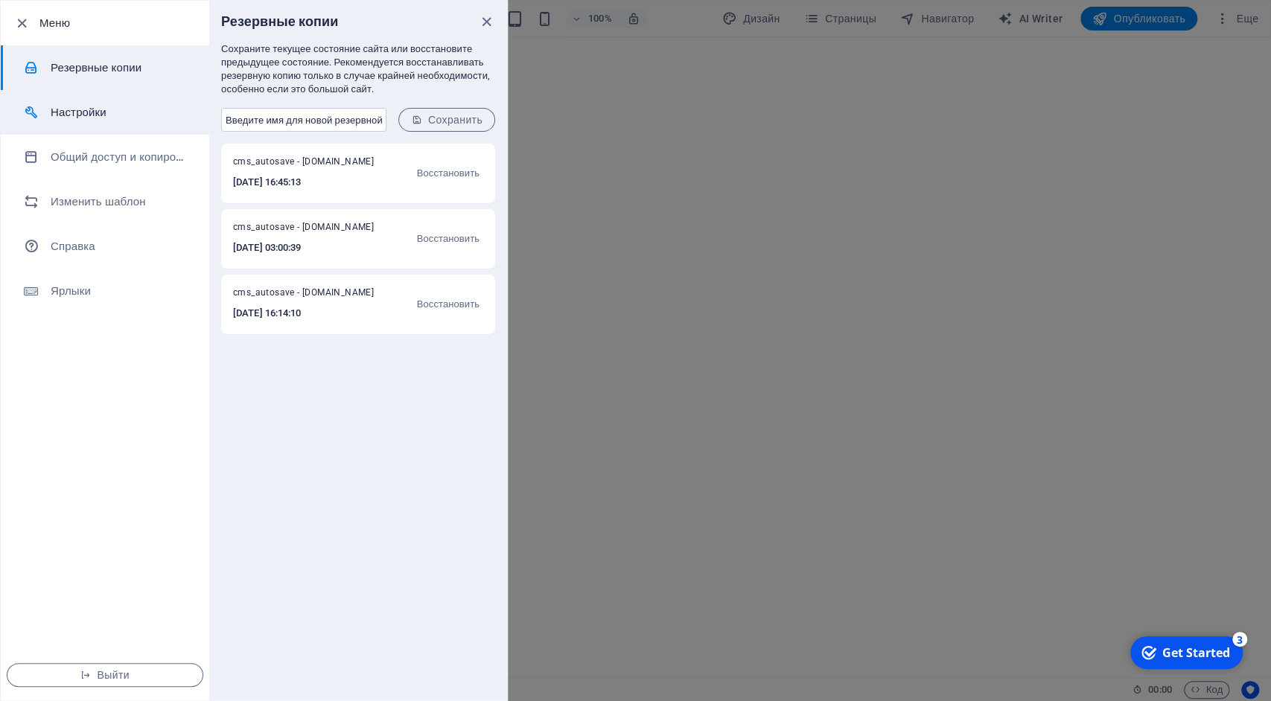
click at [99, 114] on h6 "Настройки" at bounding box center [120, 112] width 138 height 18
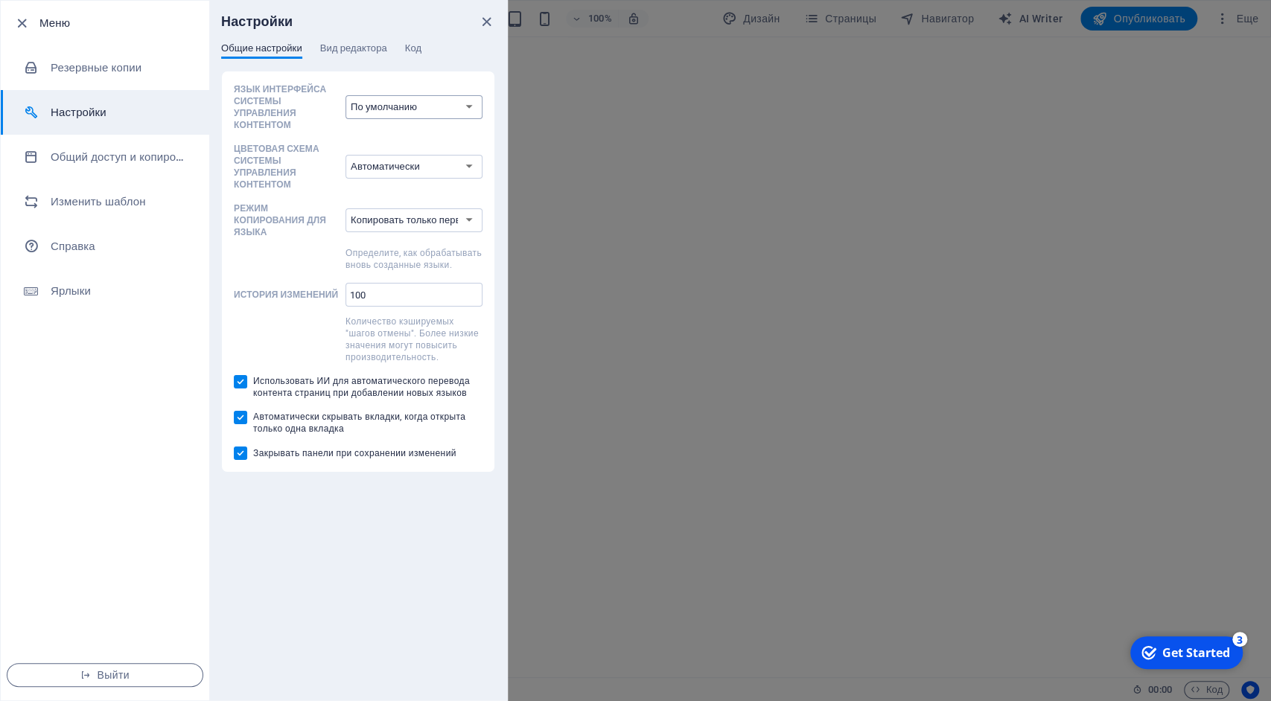
click at [345, 95] on select "По умолчанию Deutsch English Español Français Magyar Italiano Nederlands Polski…" at bounding box center [413, 107] width 137 height 24
click at [418, 101] on select "По умолчанию Deutsch English Español Français Magyar Italiano Nederlands Polski…" at bounding box center [413, 107] width 137 height 24
click at [349, 48] on span "Вид редактора" at bounding box center [353, 49] width 67 height 21
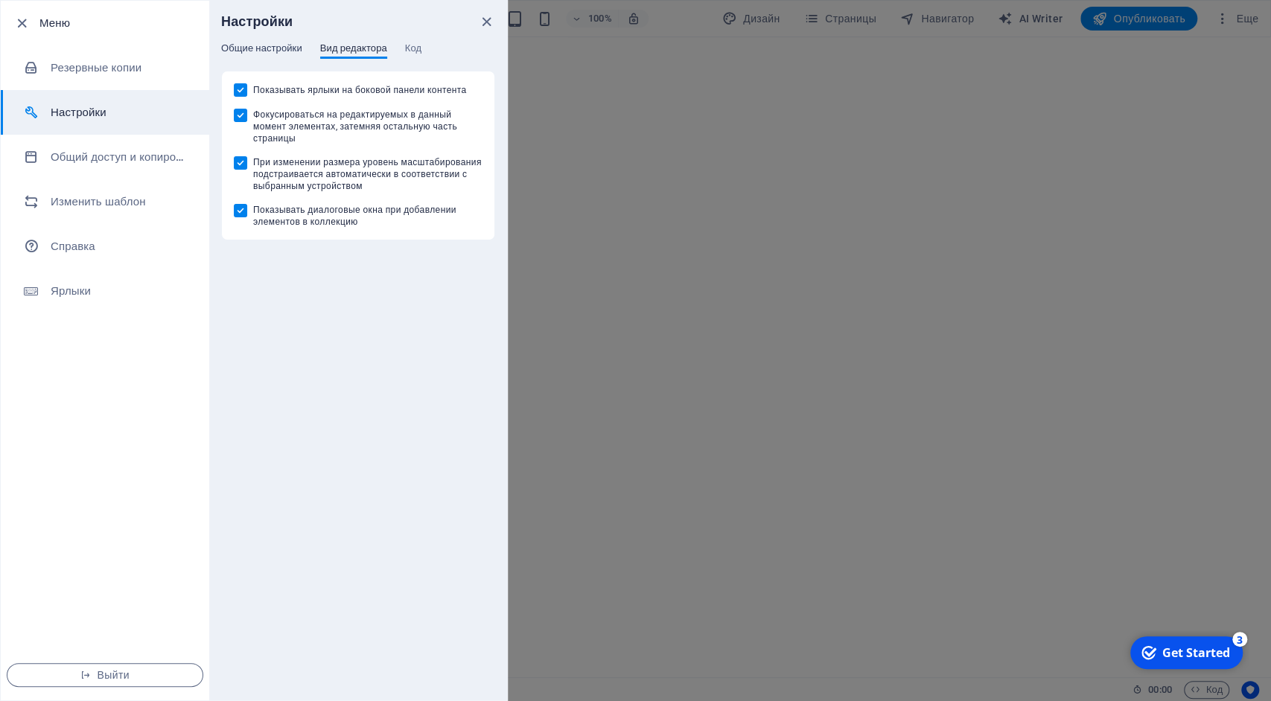
click at [241, 48] on span "Общие настройки" at bounding box center [261, 49] width 81 height 21
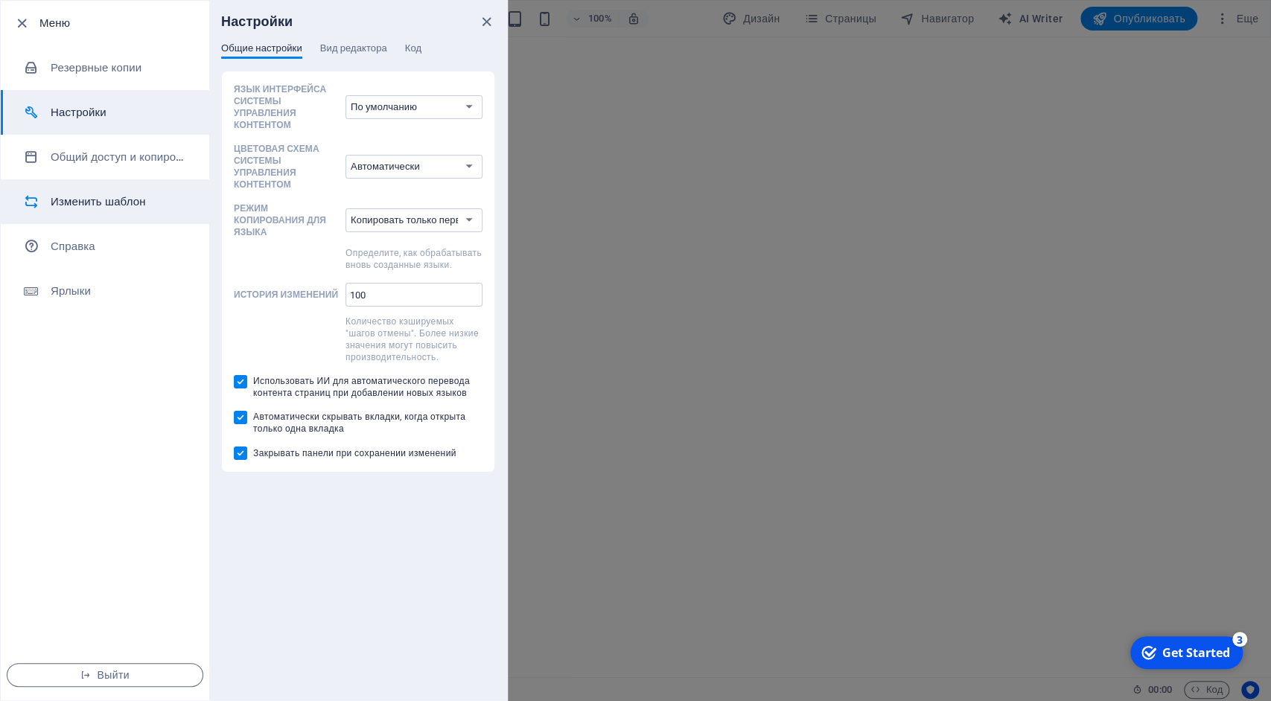
click at [89, 206] on h6 "Изменить шаблон" at bounding box center [120, 202] width 138 height 18
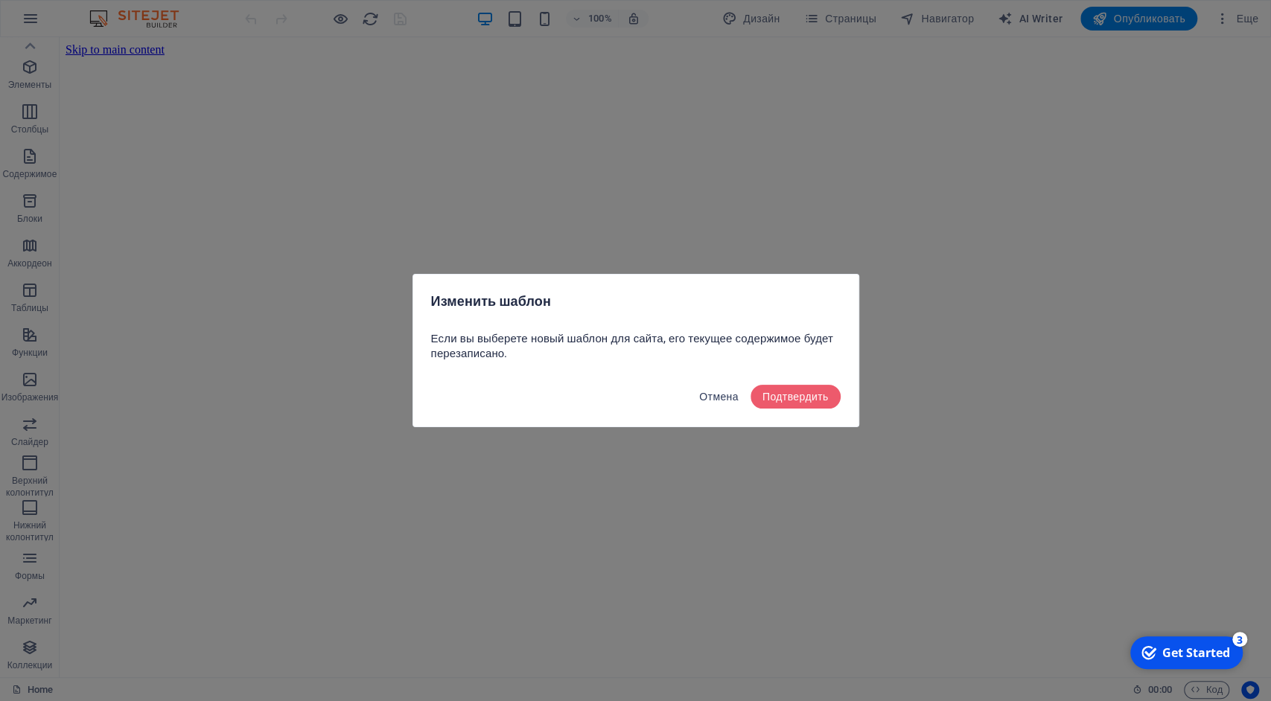
click at [709, 404] on button "Отмена" at bounding box center [718, 397] width 51 height 24
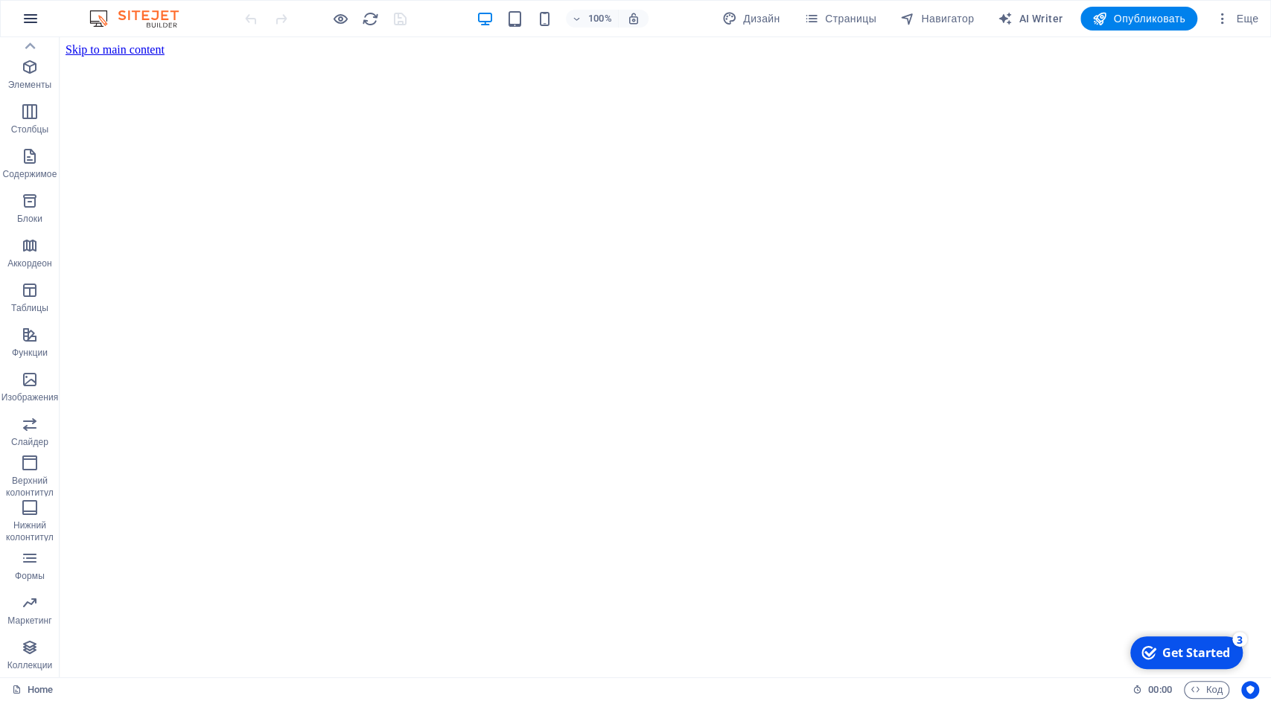
click at [36, 21] on icon "button" at bounding box center [31, 19] width 18 height 18
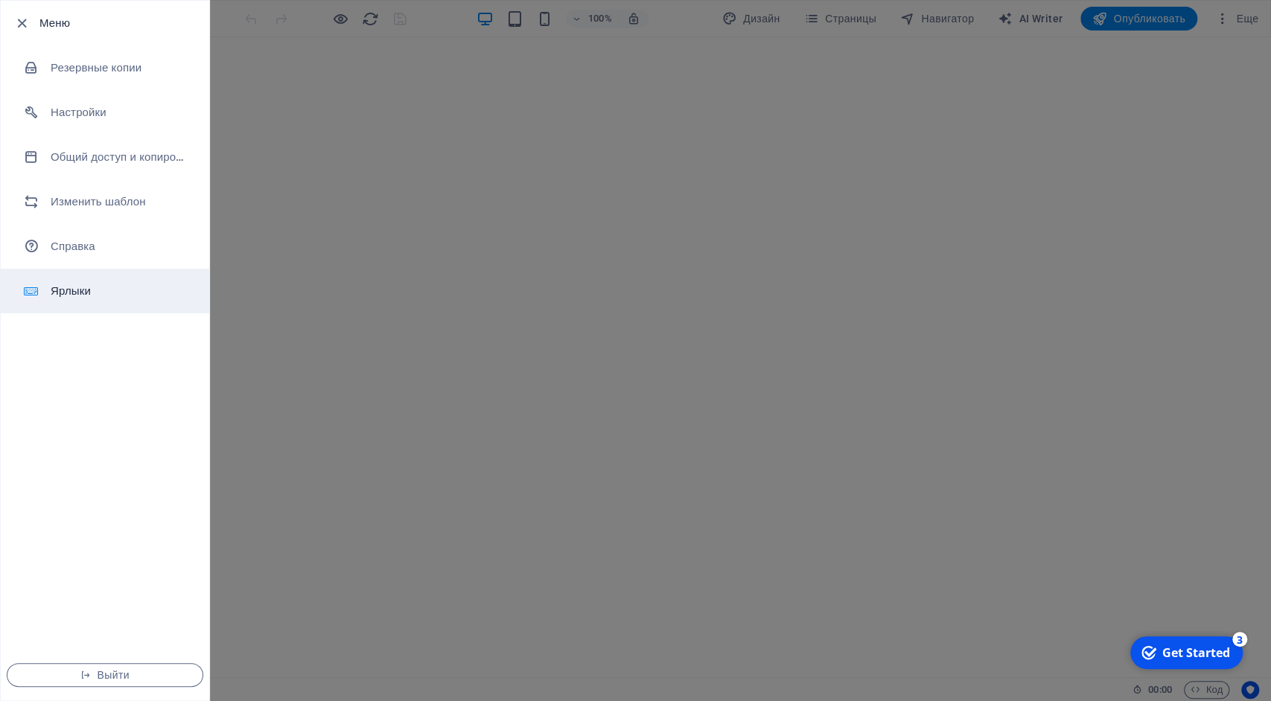
drag, startPoint x: 75, startPoint y: 294, endPoint x: 72, endPoint y: 270, distance: 24.7
click at [75, 291] on h6 "Ярлыки" at bounding box center [120, 291] width 138 height 18
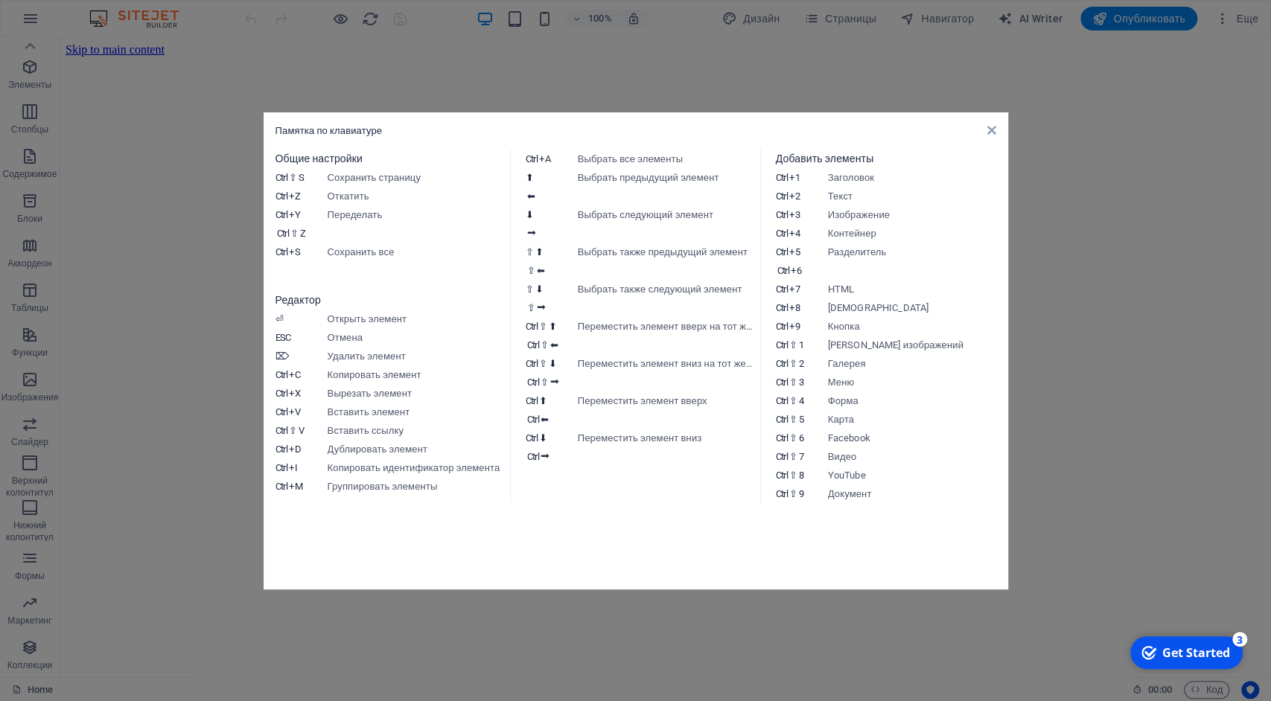
click at [995, 130] on div "Памятка по клавиатуре Общие настройки Ctrl ⇧ S Сохранить страницу Ctrl Z Откати…" at bounding box center [636, 350] width 744 height 477
click at [995, 133] on div "Памятка по клавиатуре Общие настройки Ctrl ⇧ S Сохранить страницу Ctrl Z Откати…" at bounding box center [636, 350] width 744 height 477
click at [988, 128] on icon at bounding box center [990, 130] width 9 height 12
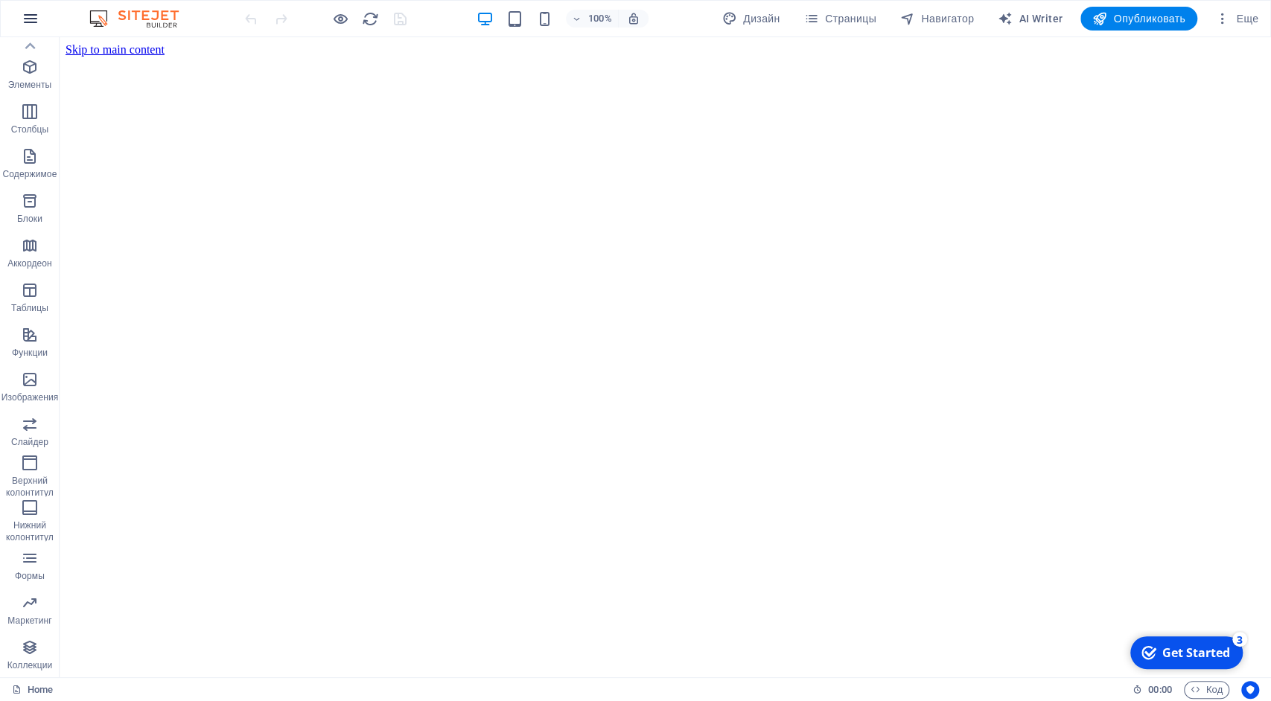
click at [34, 17] on icon "button" at bounding box center [31, 19] width 18 height 18
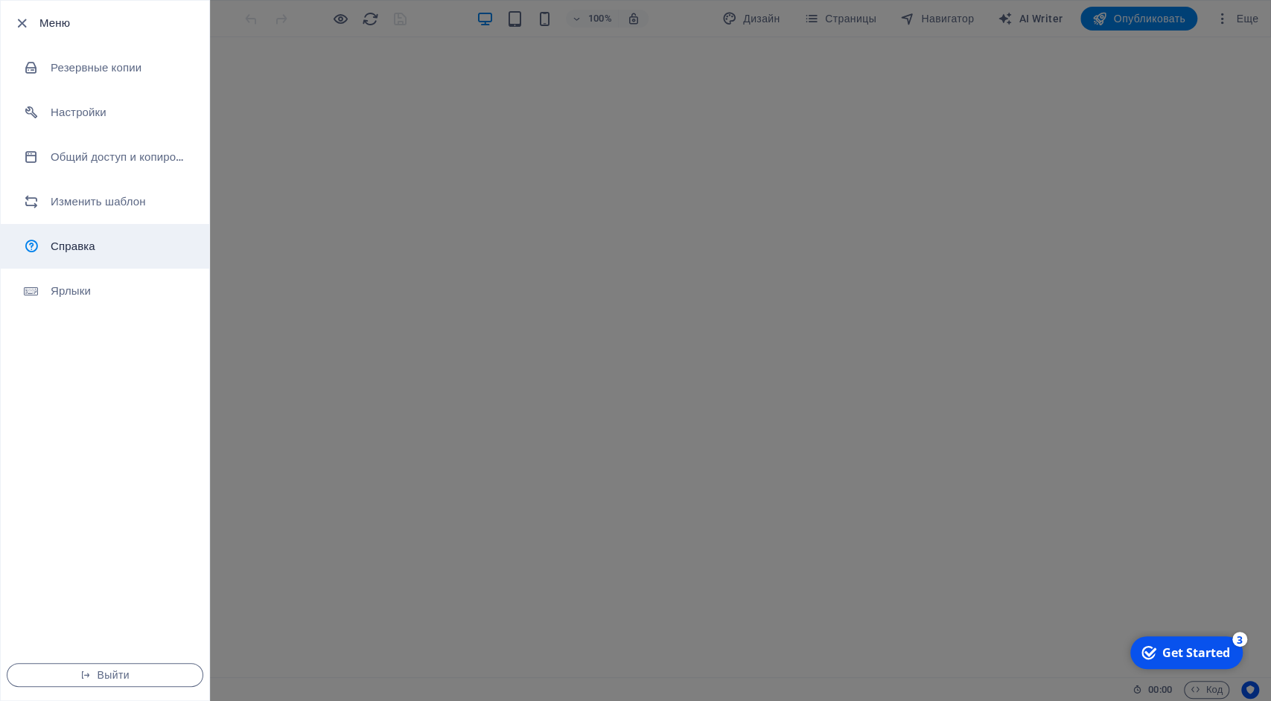
click at [62, 237] on link "Справка" at bounding box center [105, 246] width 208 height 45
click at [99, 677] on span "Выйти" at bounding box center [104, 675] width 171 height 12
